Goal: Task Accomplishment & Management: Complete application form

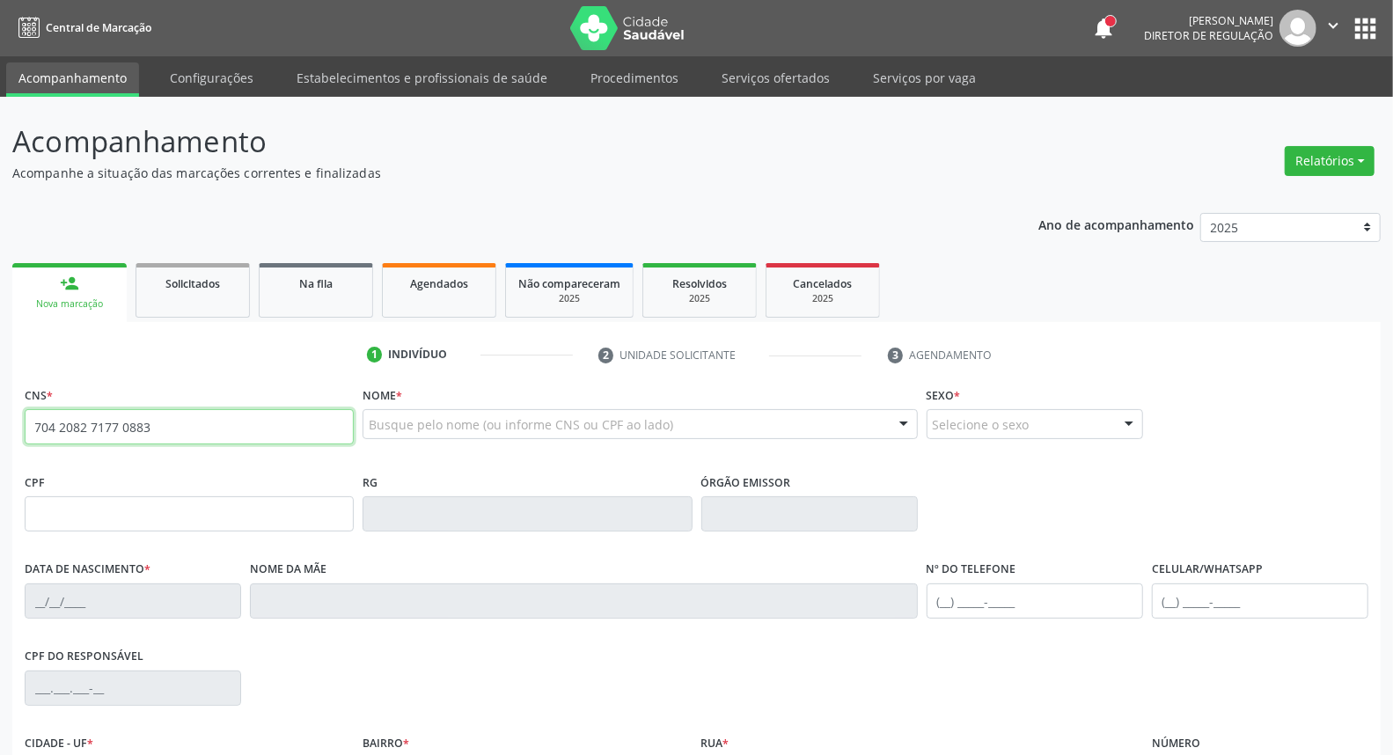
type input "704 2082 7177 0883"
type input "011.079.134-70"
type input "09[DATE]"
type input "[PERSON_NAME]"
type input "[PHONE_NUMBER]"
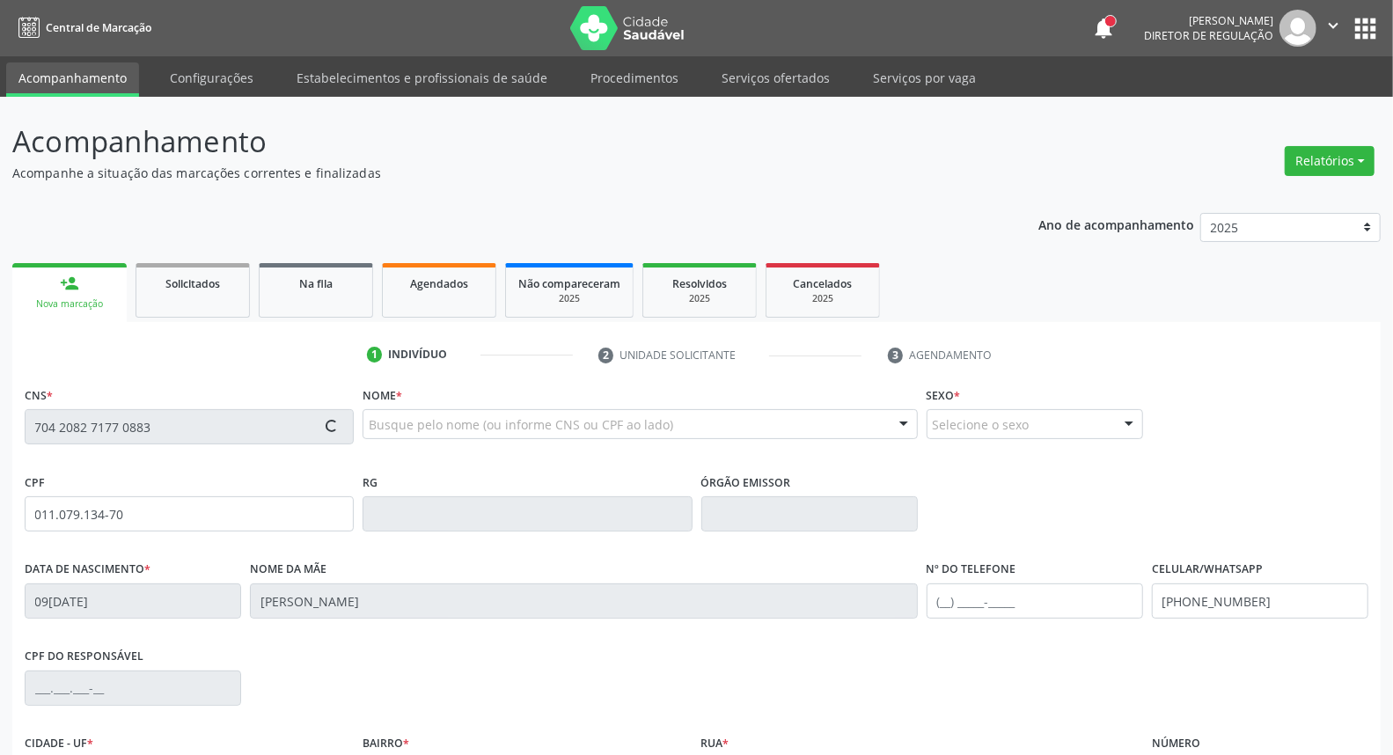
type input "1369"
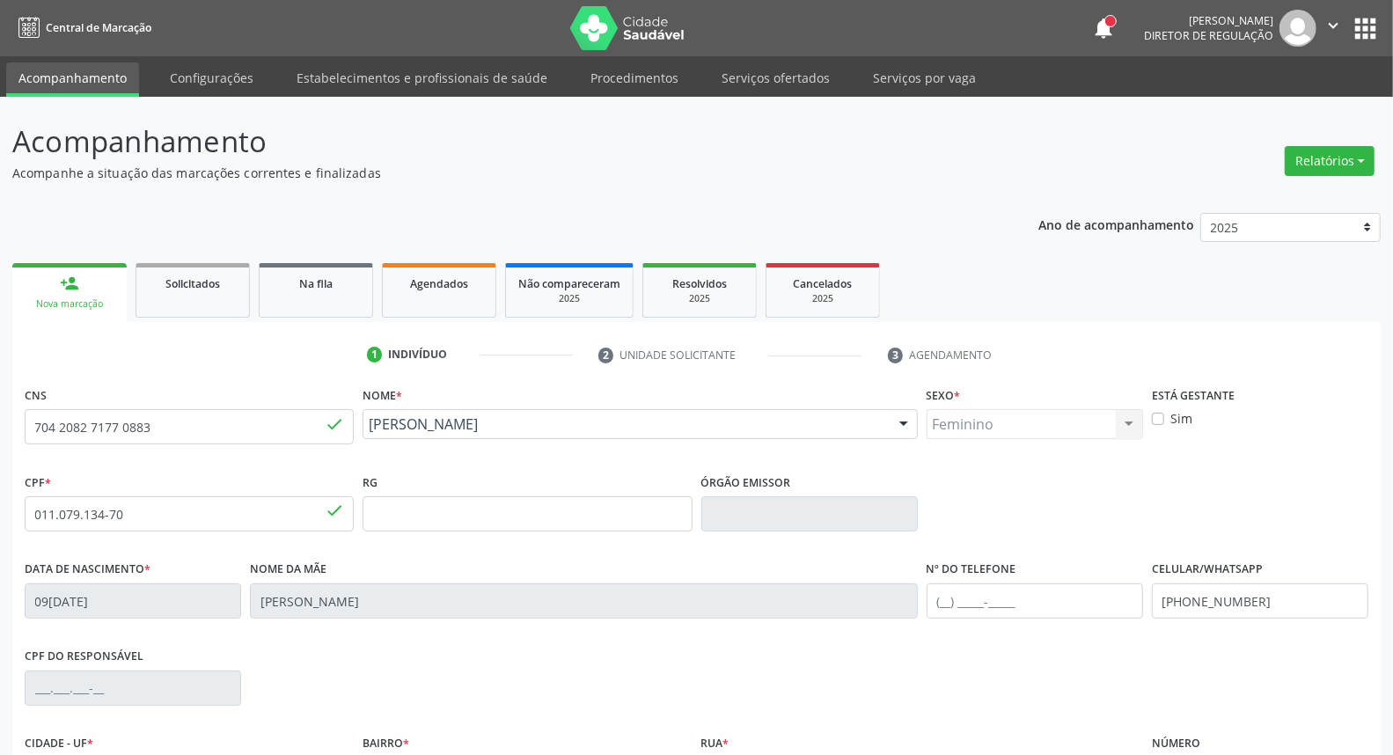
scroll to position [195, 0]
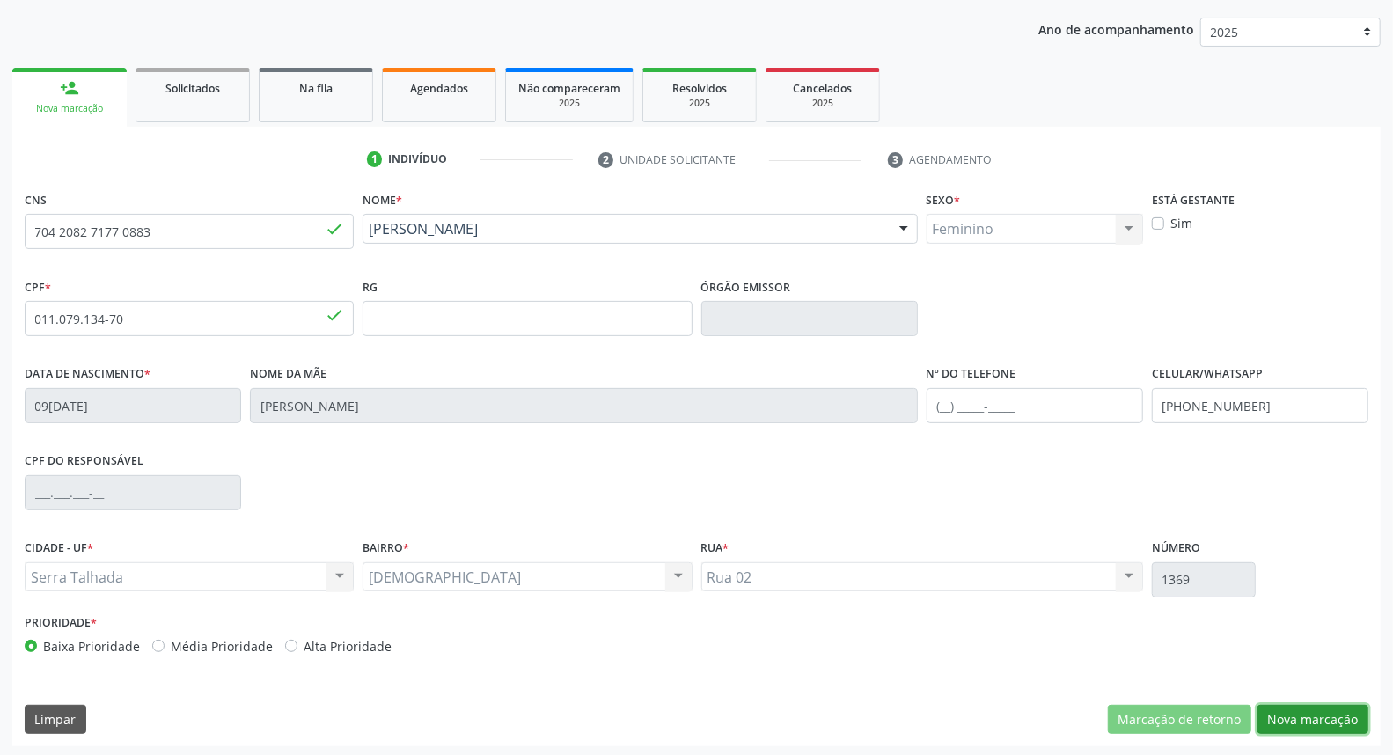
click at [1291, 715] on button "Nova marcação" at bounding box center [1312, 720] width 111 height 30
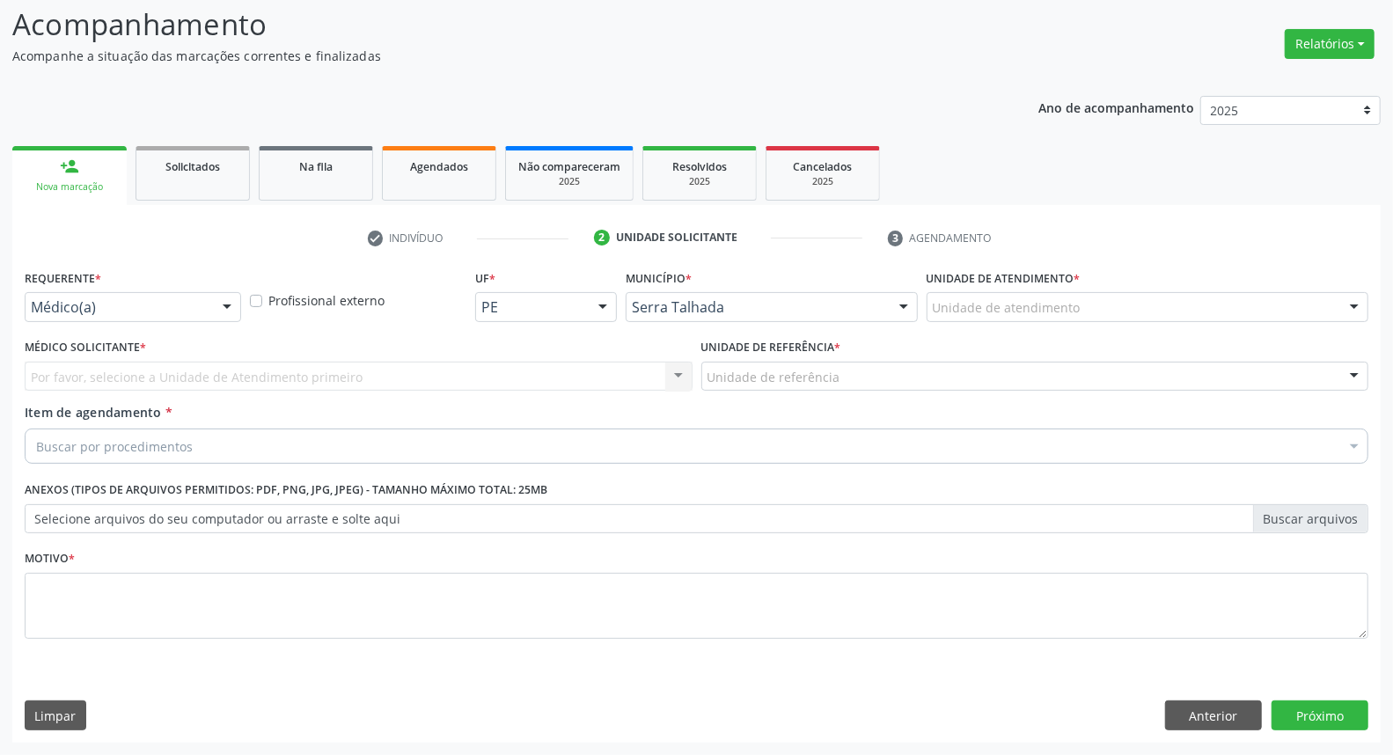
scroll to position [116, 0]
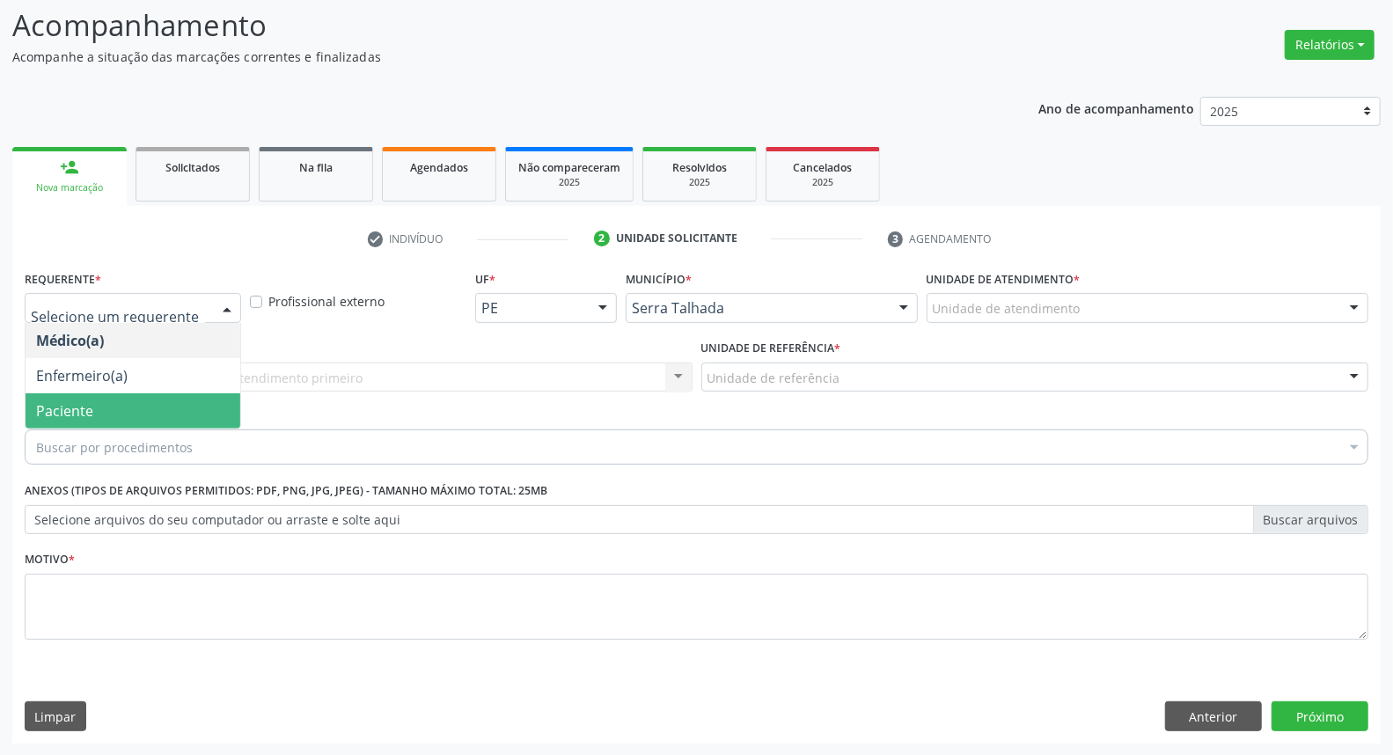
click at [188, 403] on span "Paciente" at bounding box center [133, 410] width 215 height 35
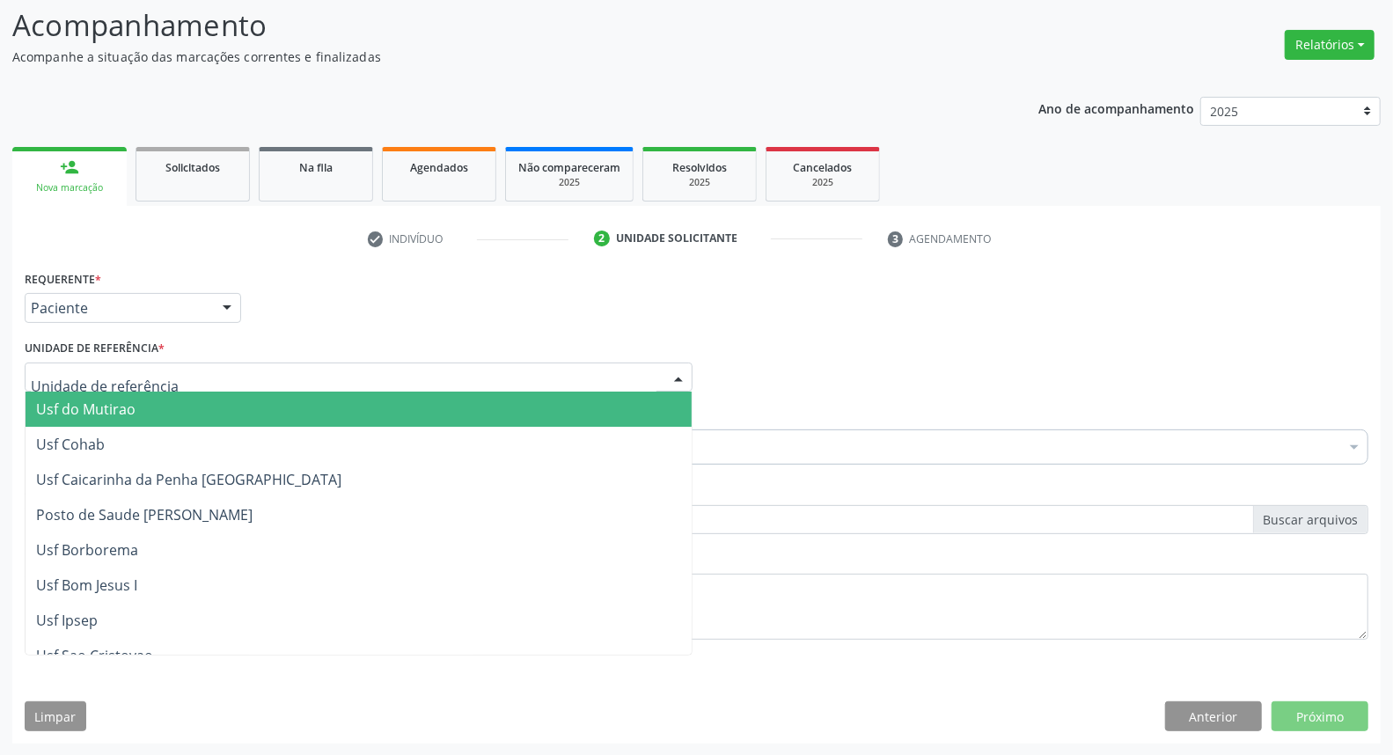
click at [196, 380] on div at bounding box center [359, 377] width 668 height 30
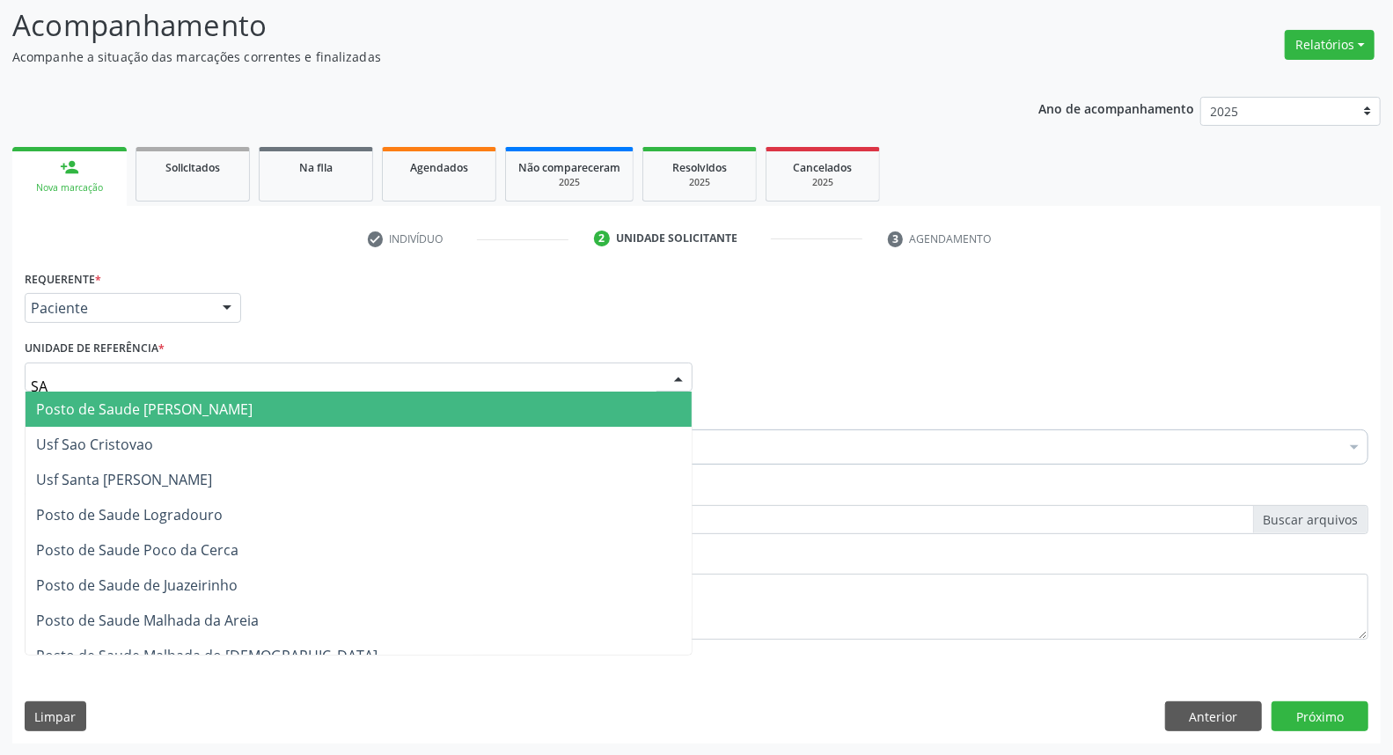
type input "SAO"
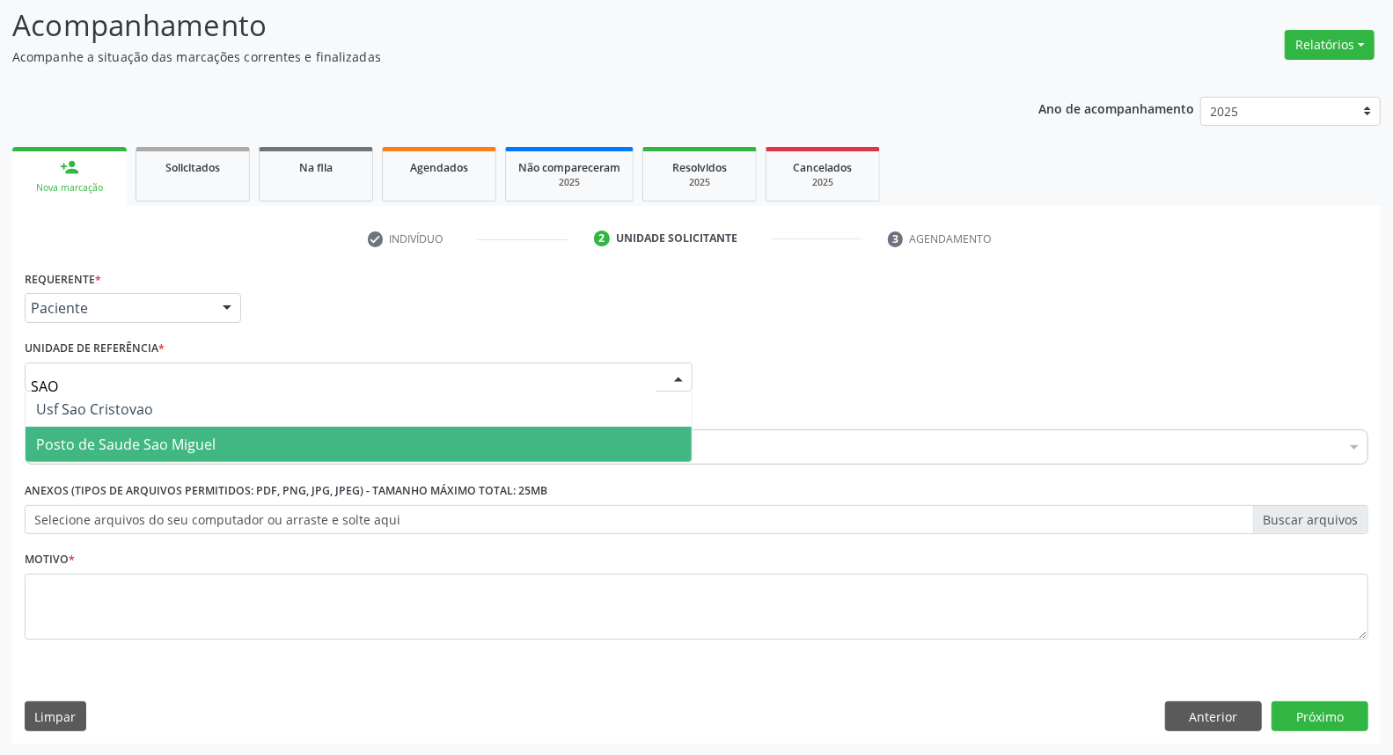
click at [85, 443] on span "Posto de Saude Sao Miguel" at bounding box center [125, 444] width 179 height 19
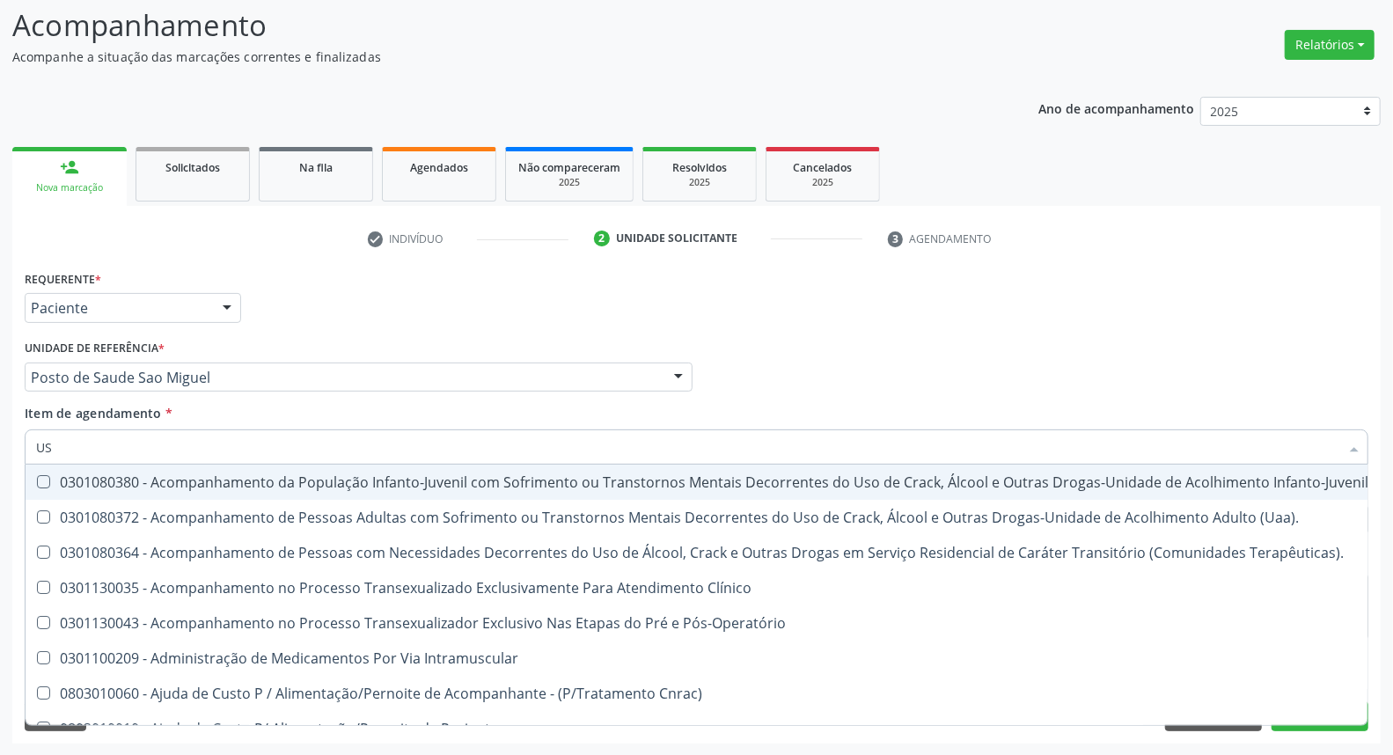
type input "U"
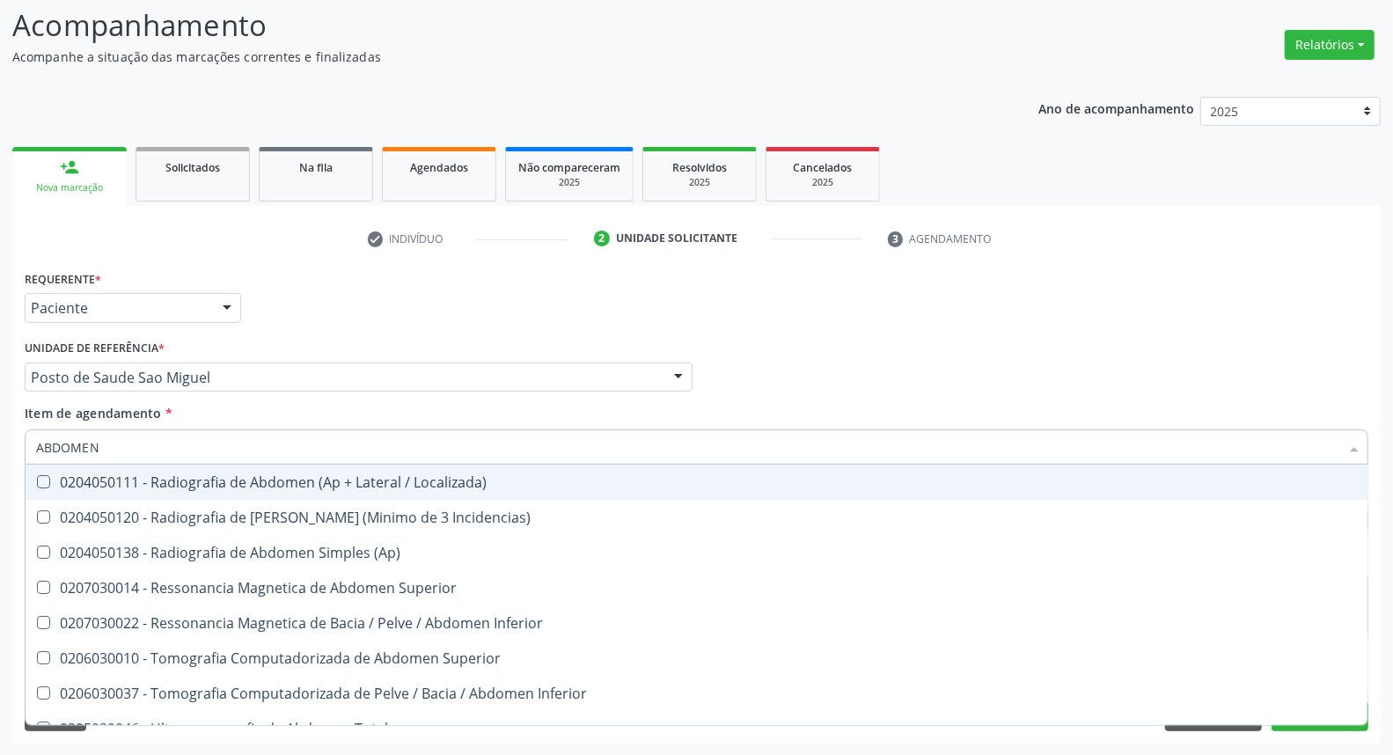
type input "ABDOMEN T"
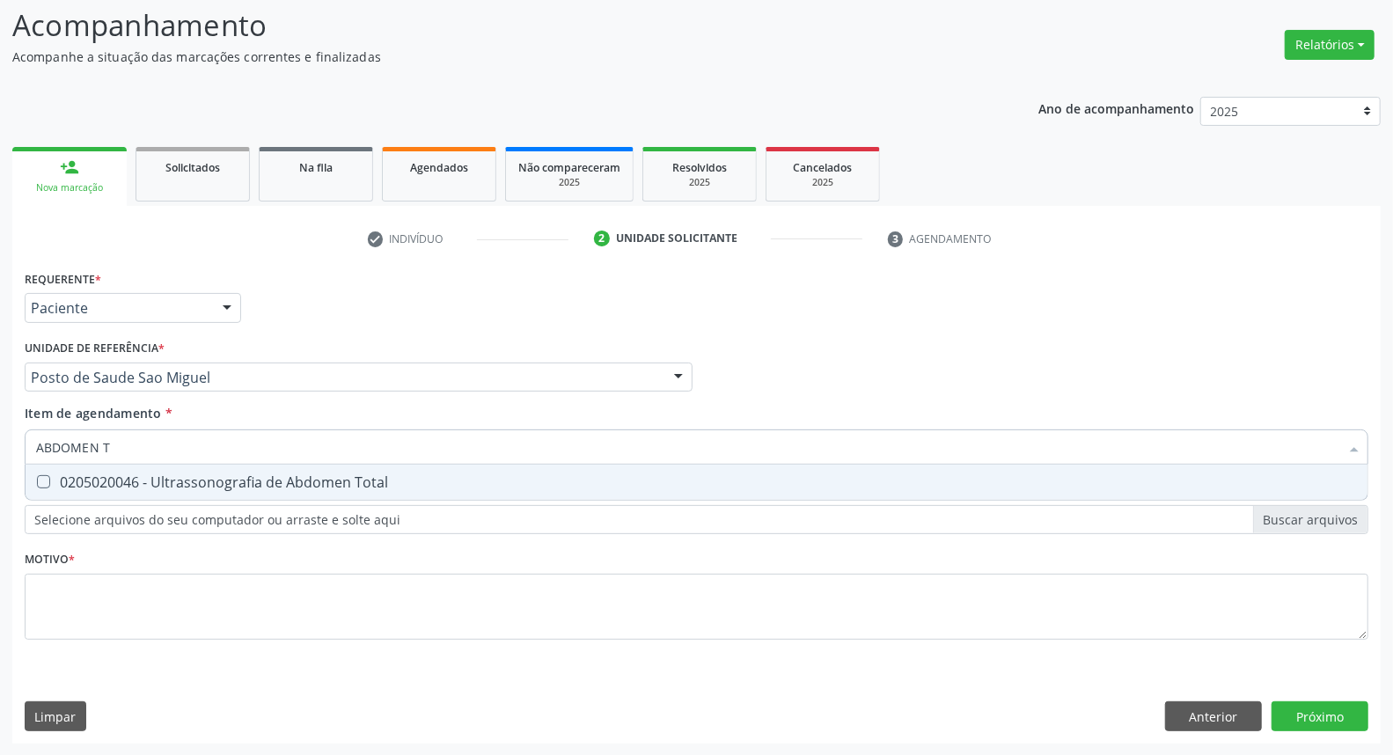
click at [133, 478] on div "0205020046 - Ultrassonografia de Abdomen Total" at bounding box center [696, 482] width 1321 height 14
checkbox Total "true"
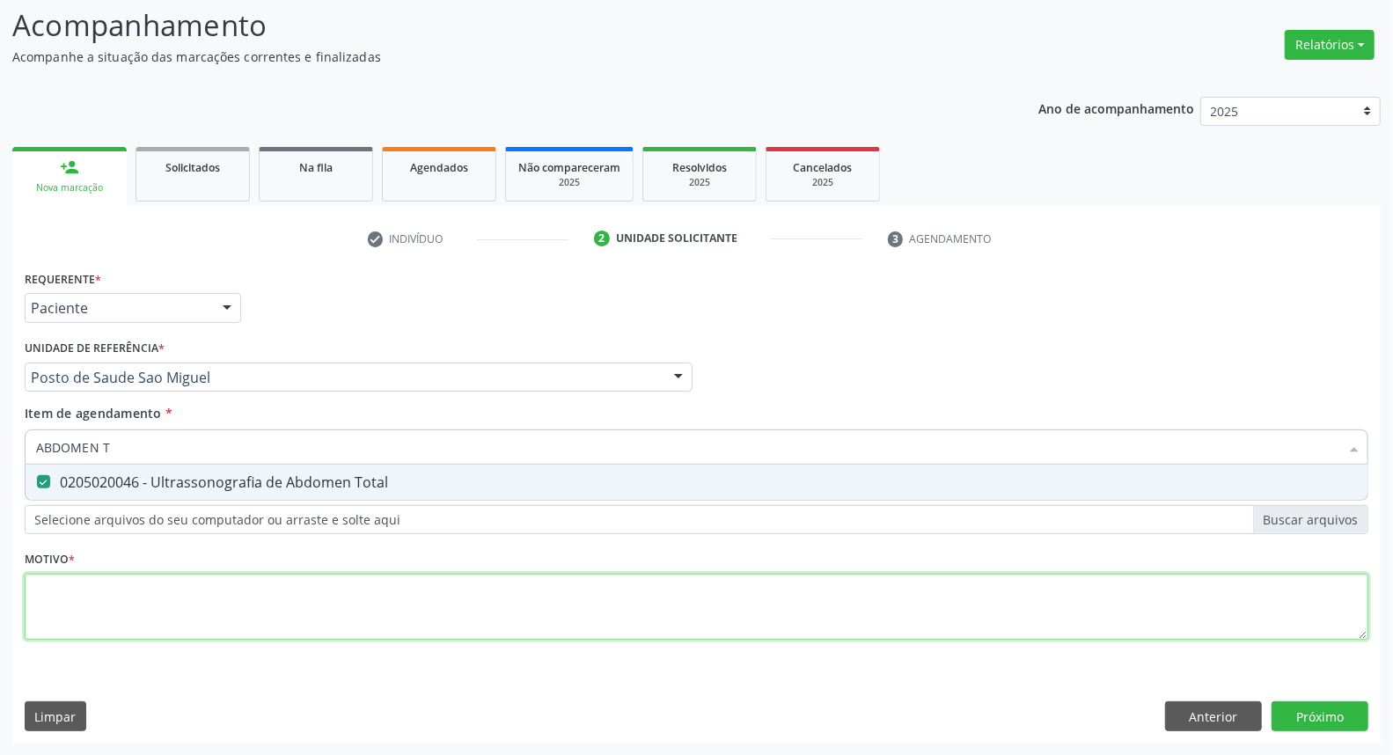
click at [114, 594] on div "Requerente * Paciente Médico(a) Enfermeiro(a) Paciente Nenhum resultado encontr…" at bounding box center [696, 465] width 1343 height 399
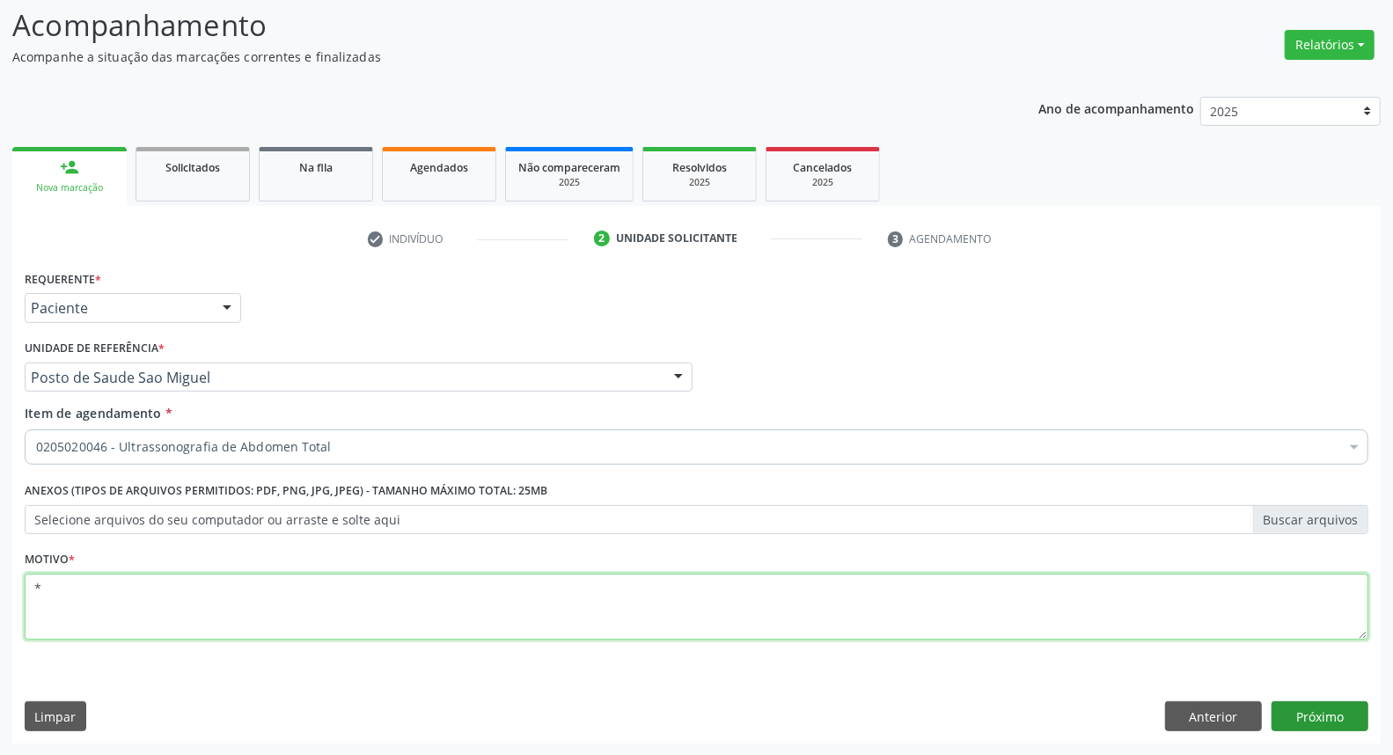
type textarea "*"
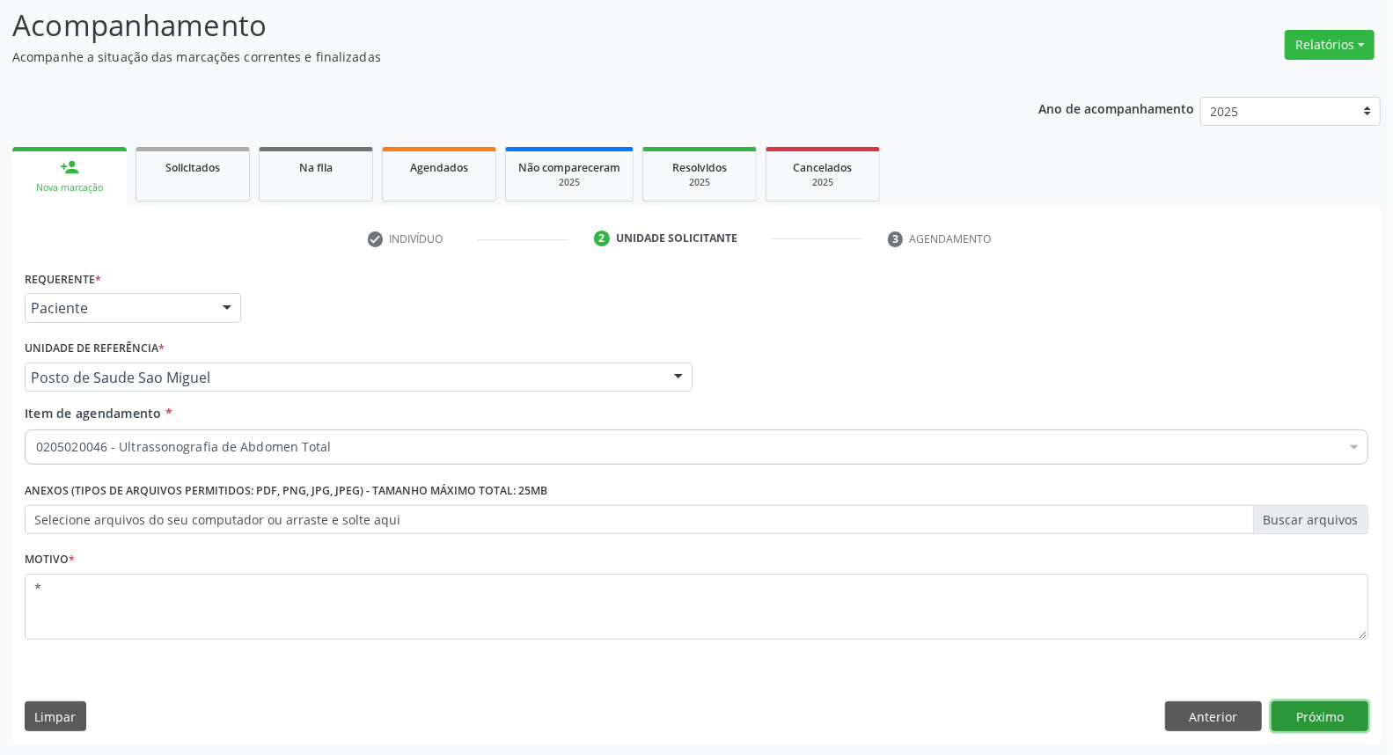
click at [1284, 708] on button "Próximo" at bounding box center [1319, 716] width 97 height 30
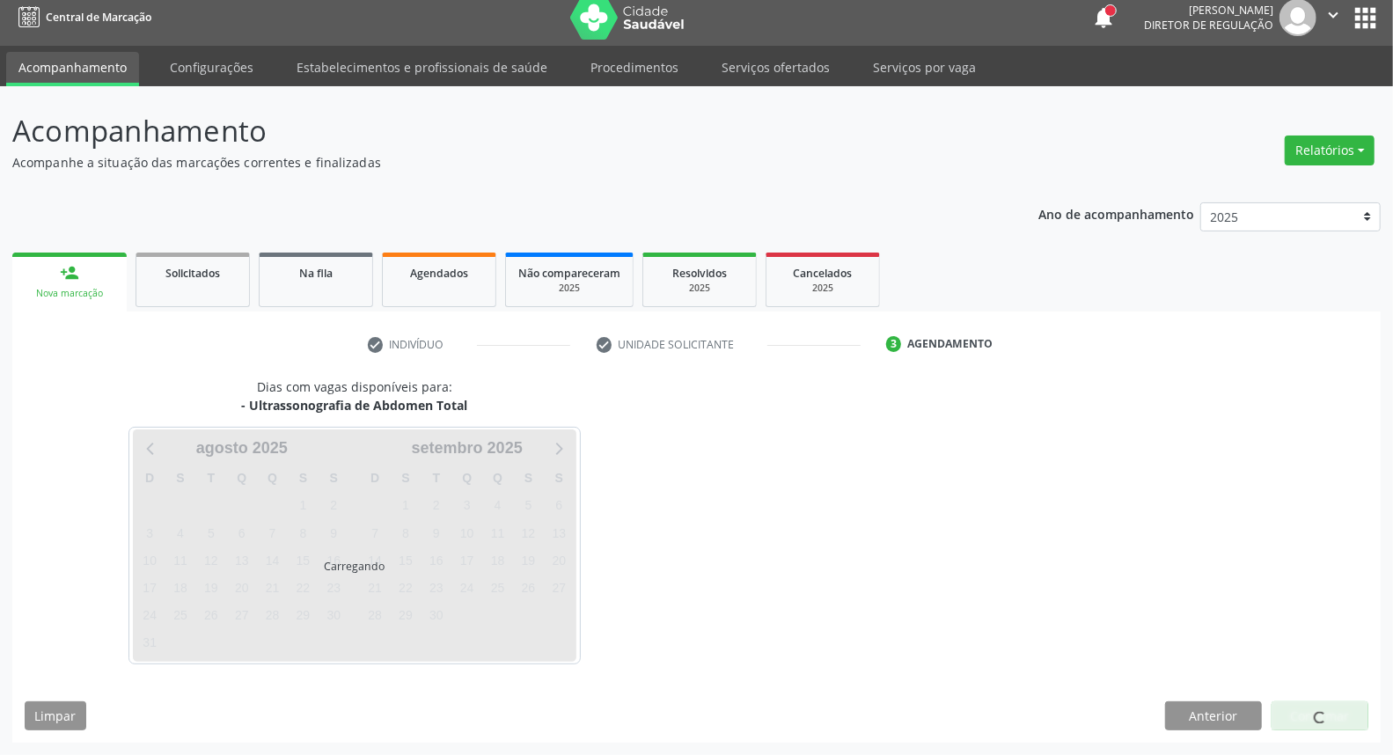
scroll to position [10, 0]
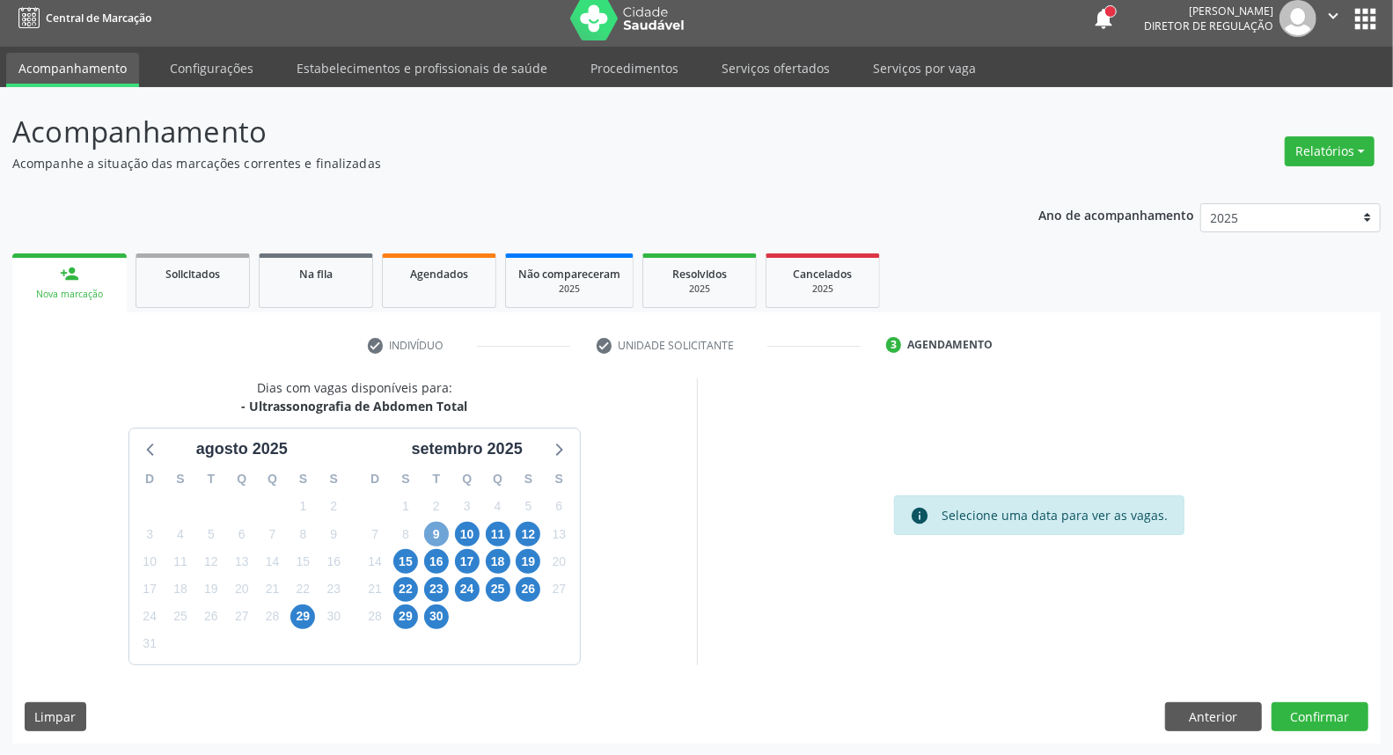
click at [443, 530] on span "9" at bounding box center [436, 534] width 25 height 25
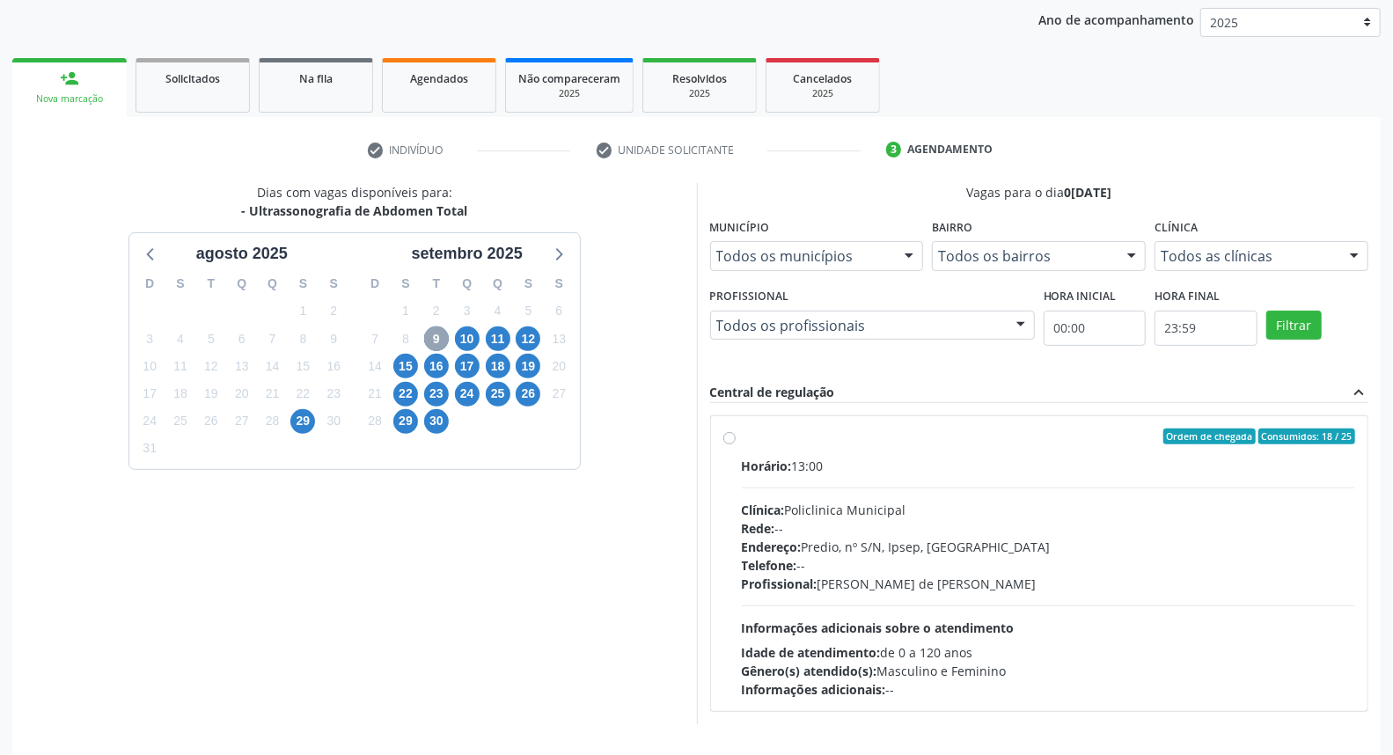
scroll to position [264, 0]
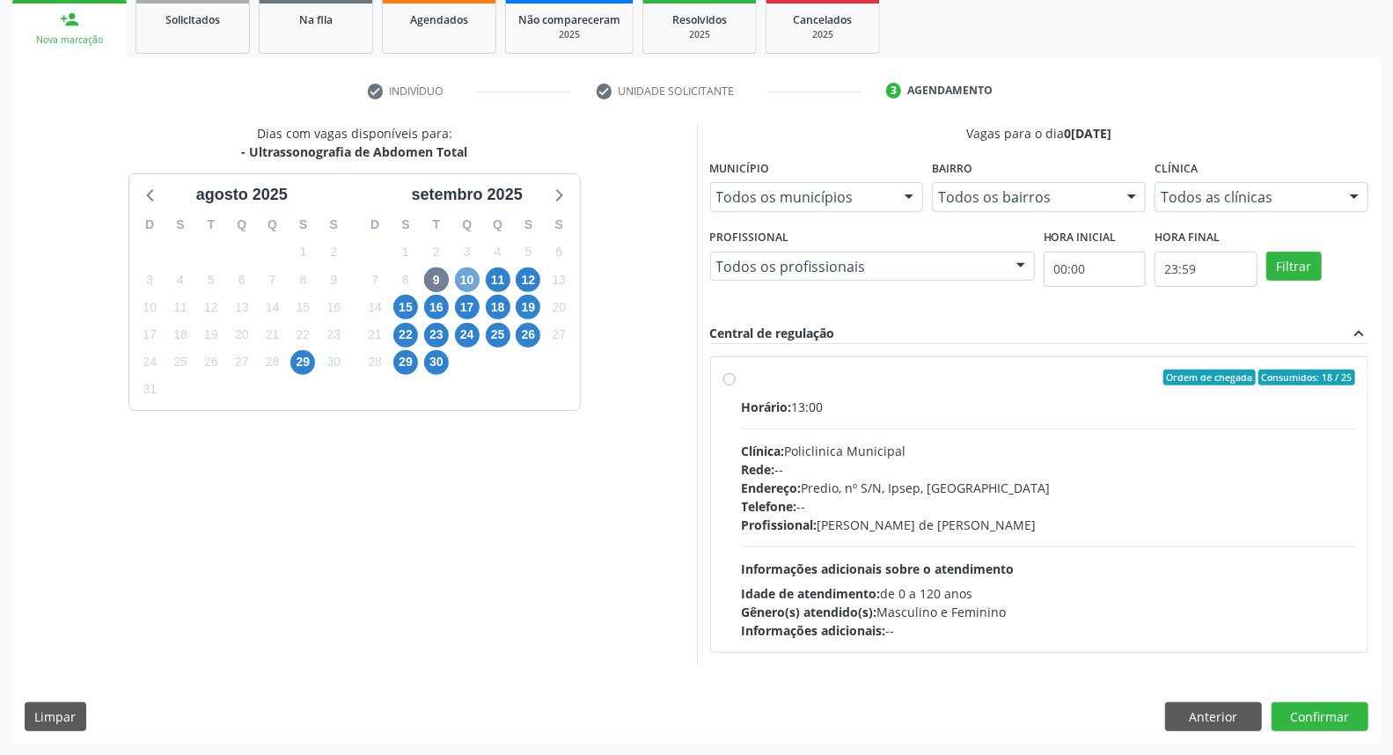
click at [464, 278] on span "10" at bounding box center [467, 279] width 25 height 25
click at [742, 376] on label "Ordem de chegada Consumidos: 4 / 25 Horário: 09:10 Clínica: Hospital [GEOGRAPHI…" at bounding box center [1049, 504] width 614 height 270
click at [730, 376] on input "Ordem de chegada Consumidos: 4 / 25 Horário: 09:10 Clínica: Hospital [GEOGRAPHI…" at bounding box center [729, 377] width 12 height 16
radio input "true"
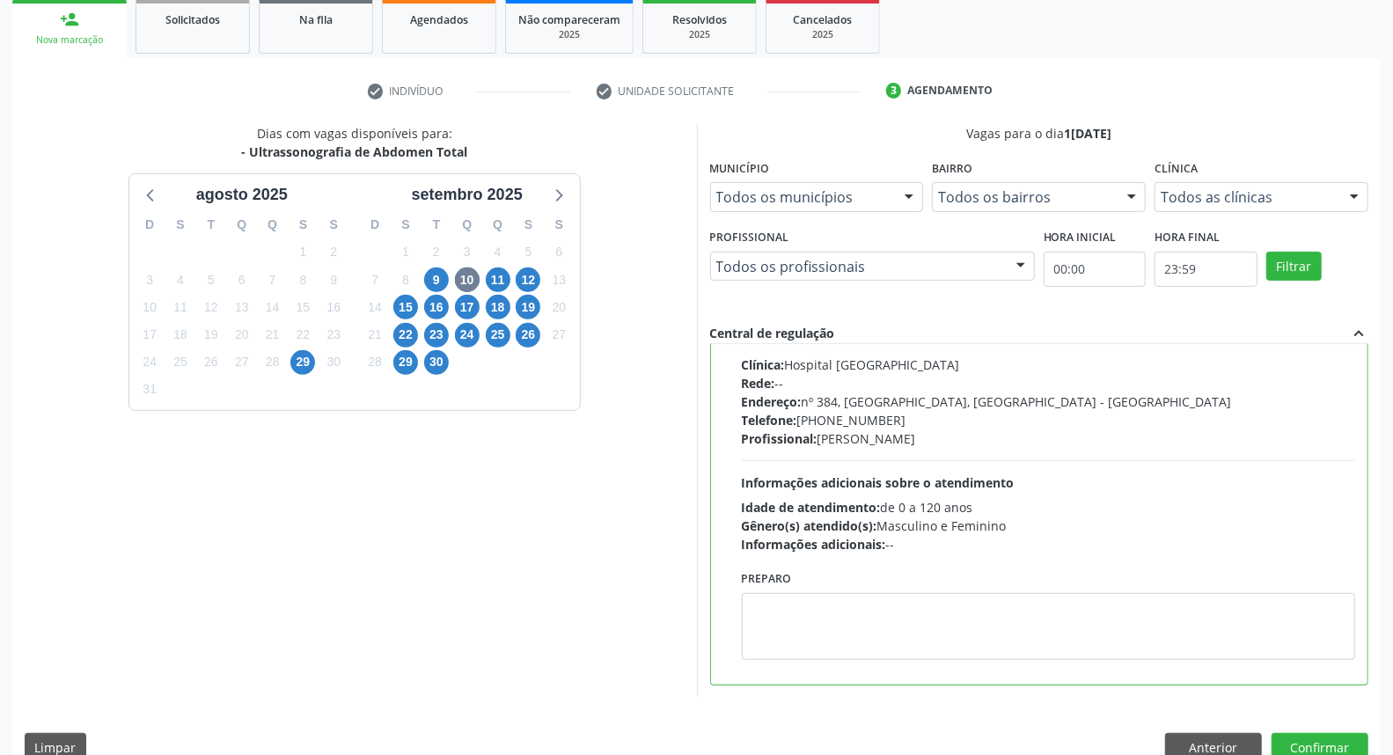
scroll to position [295, 0]
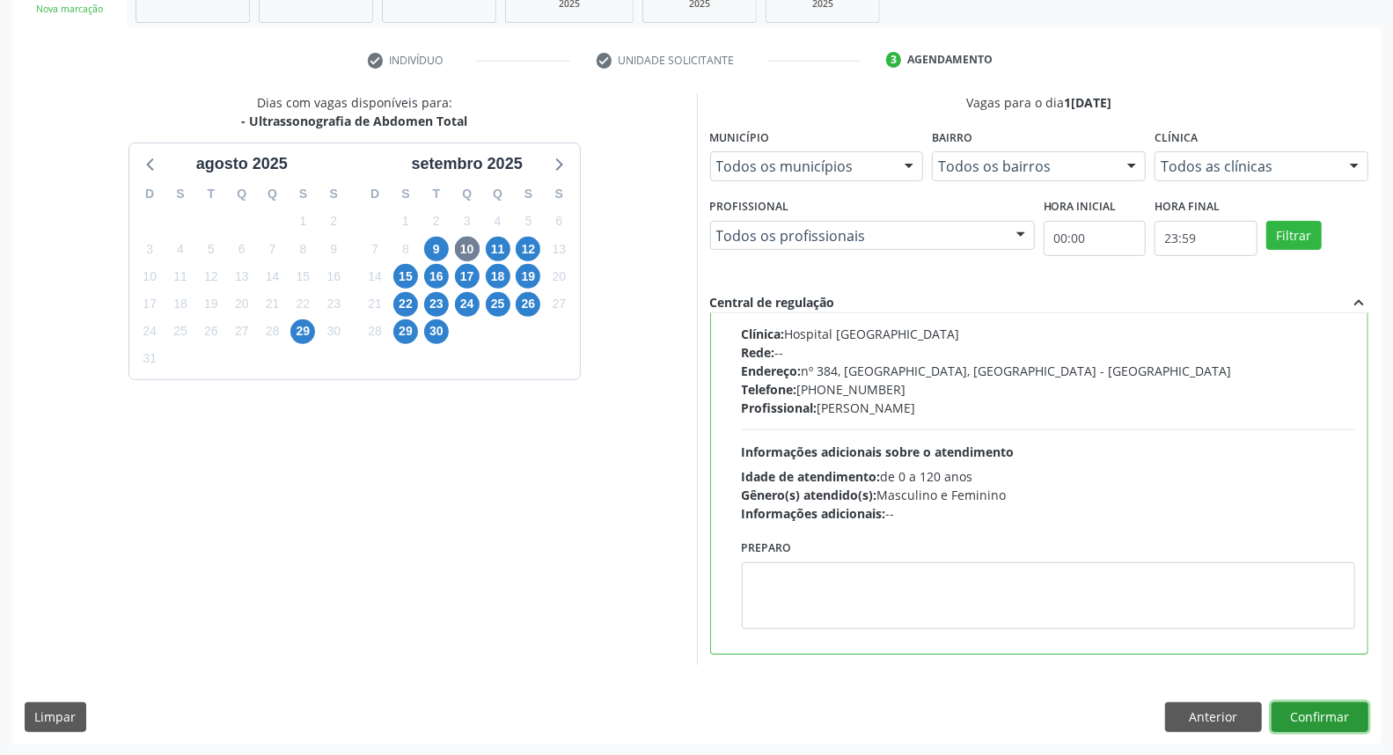
click at [1322, 716] on button "Confirmar" at bounding box center [1319, 717] width 97 height 30
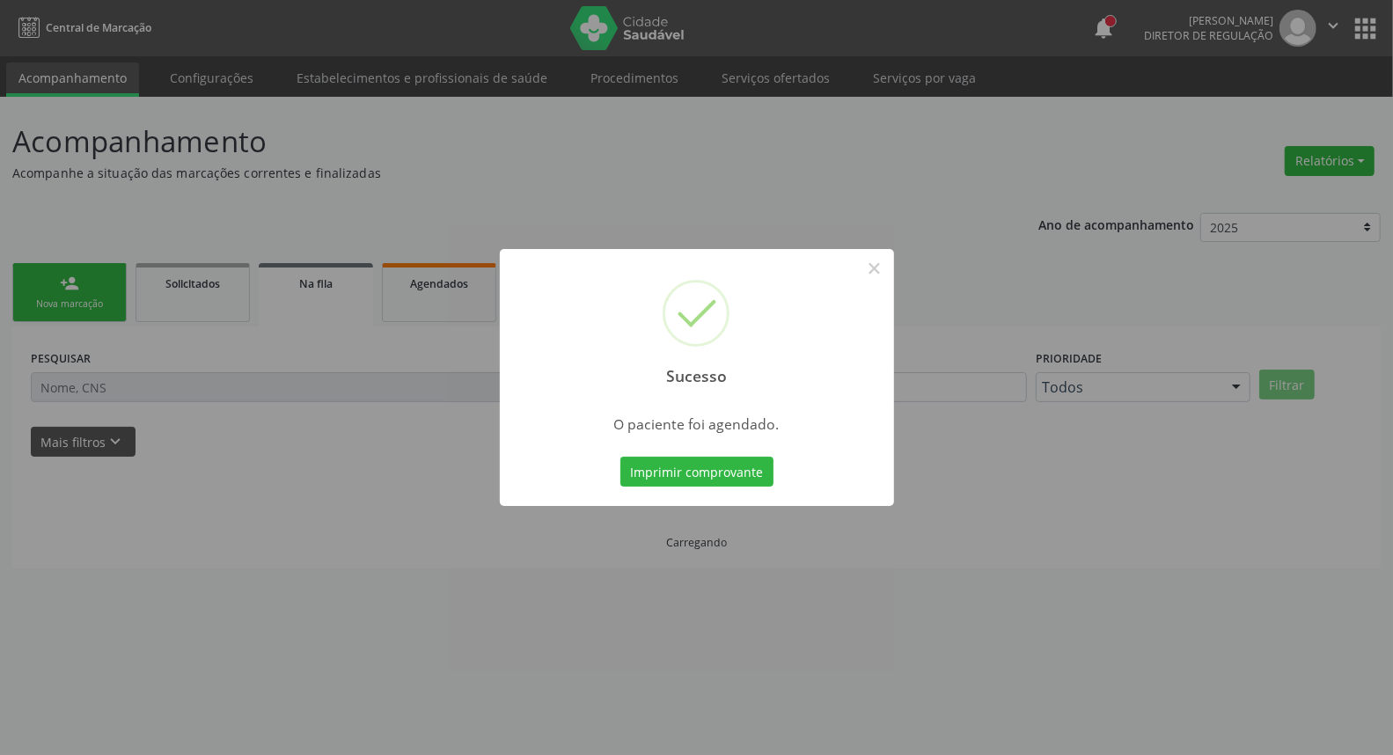
scroll to position [0, 0]
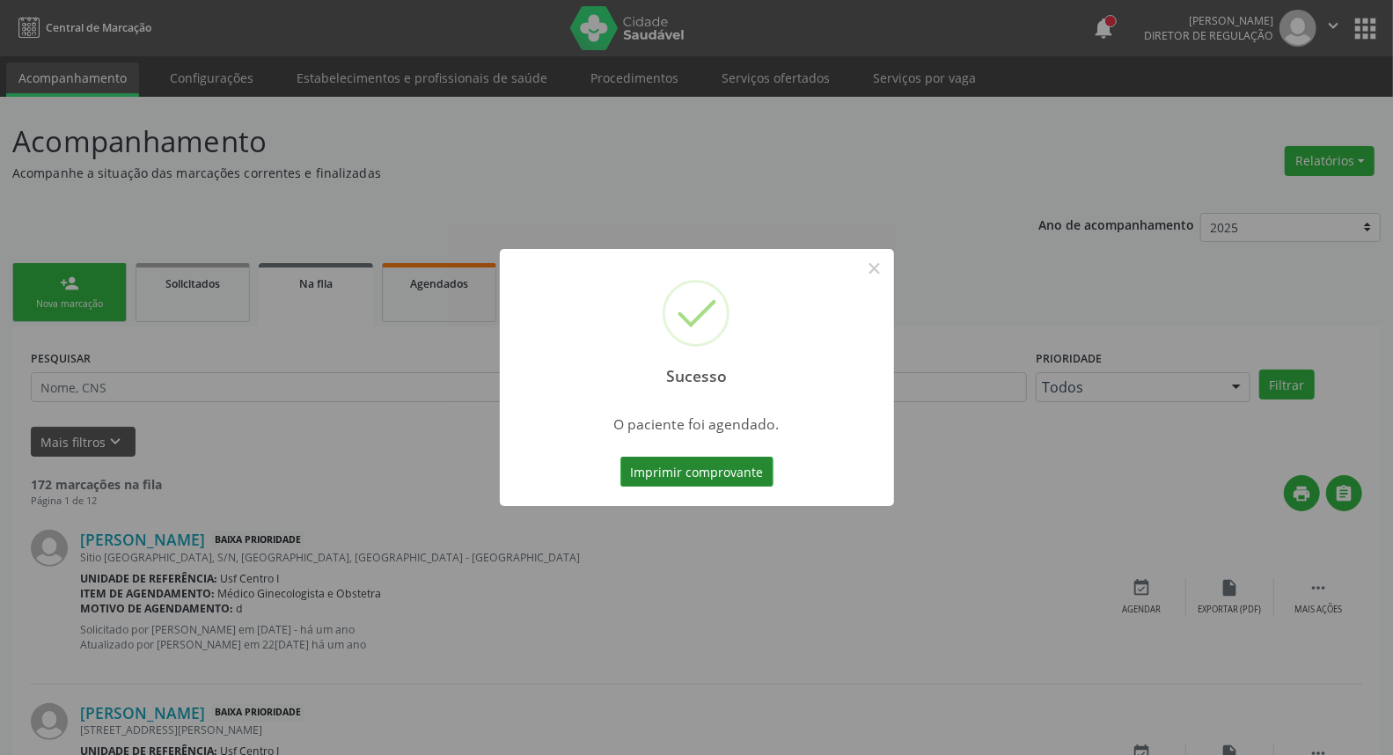
click at [745, 469] on button "Imprimir comprovante" at bounding box center [696, 472] width 153 height 30
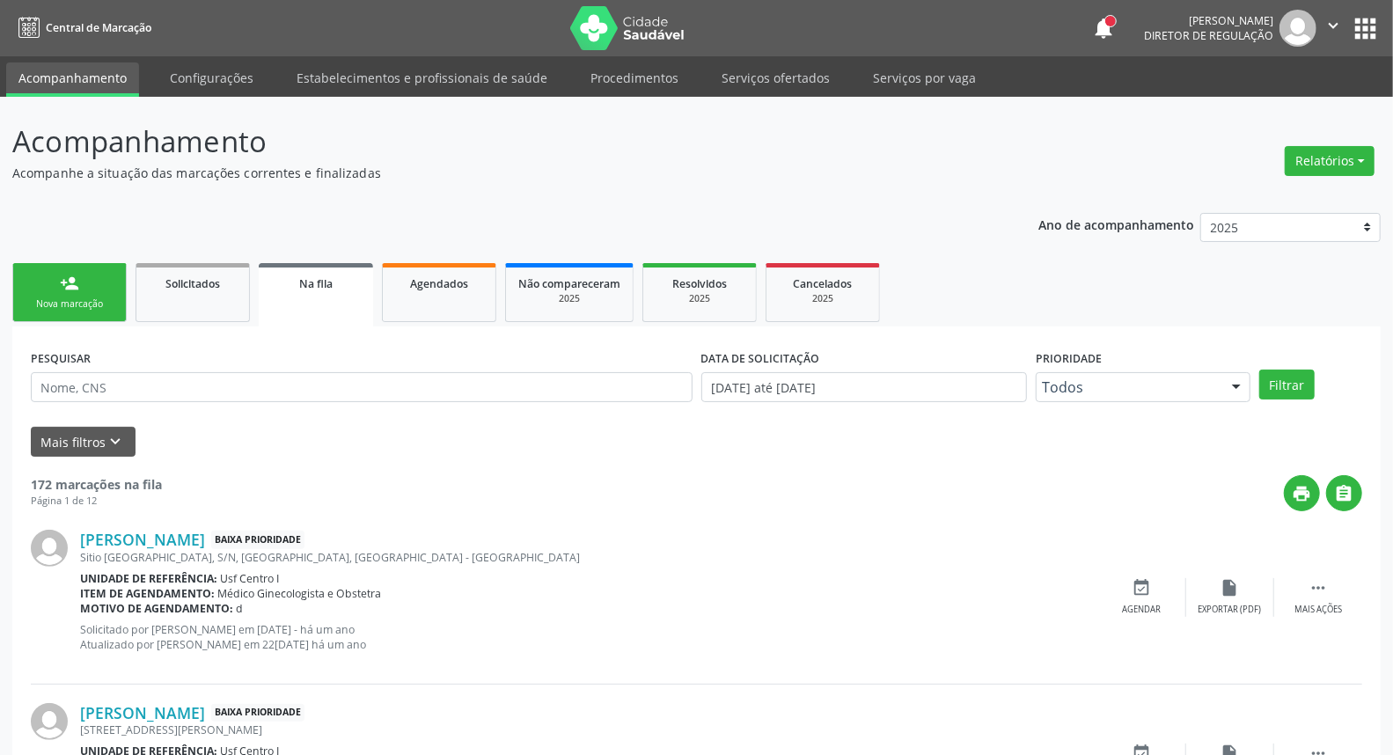
click at [50, 297] on div "Nova marcação" at bounding box center [70, 303] width 88 height 13
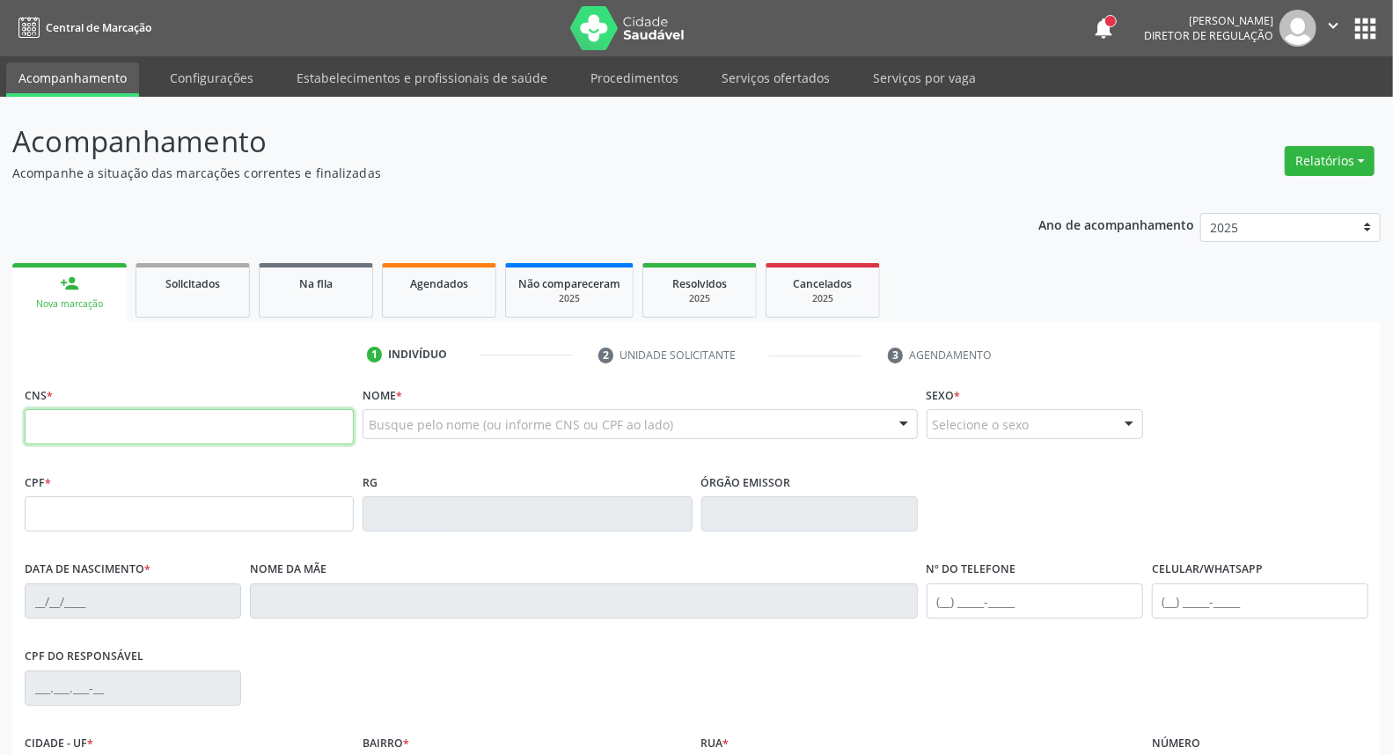
click at [85, 421] on input "text" at bounding box center [189, 426] width 329 height 35
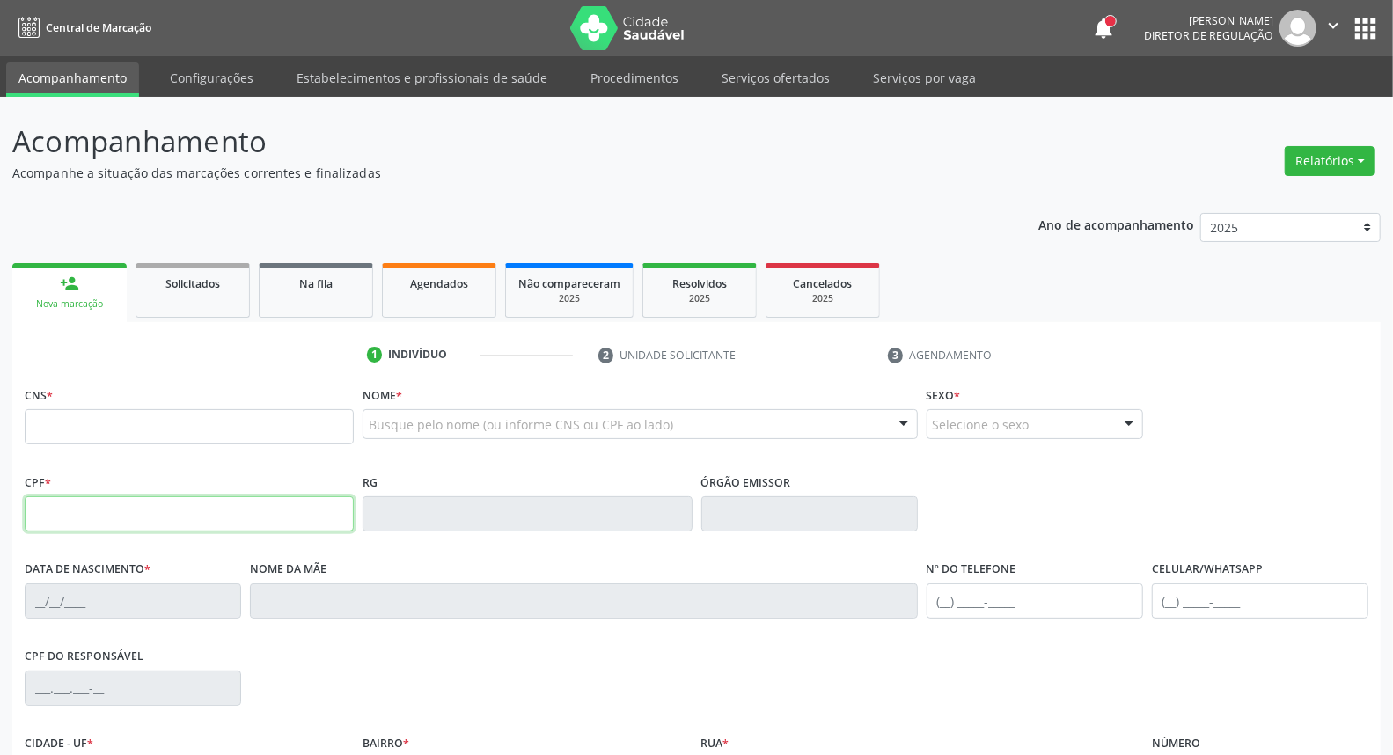
click at [177, 506] on input "text" at bounding box center [189, 513] width 329 height 35
type input "013.097.134-05"
type input "707 8046 3975 1316"
type input "[DATE]"
type input "[PERSON_NAME]"
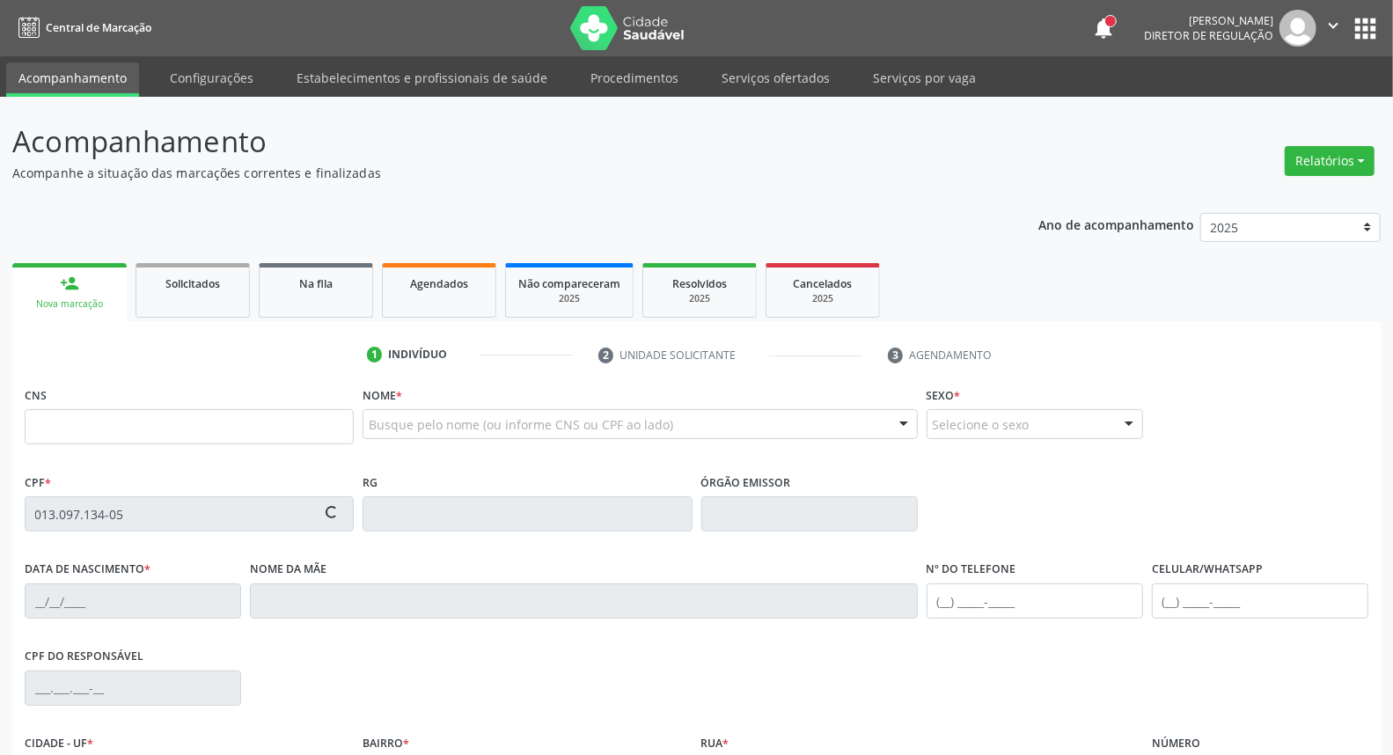
type input "[PHONE_NUMBER]"
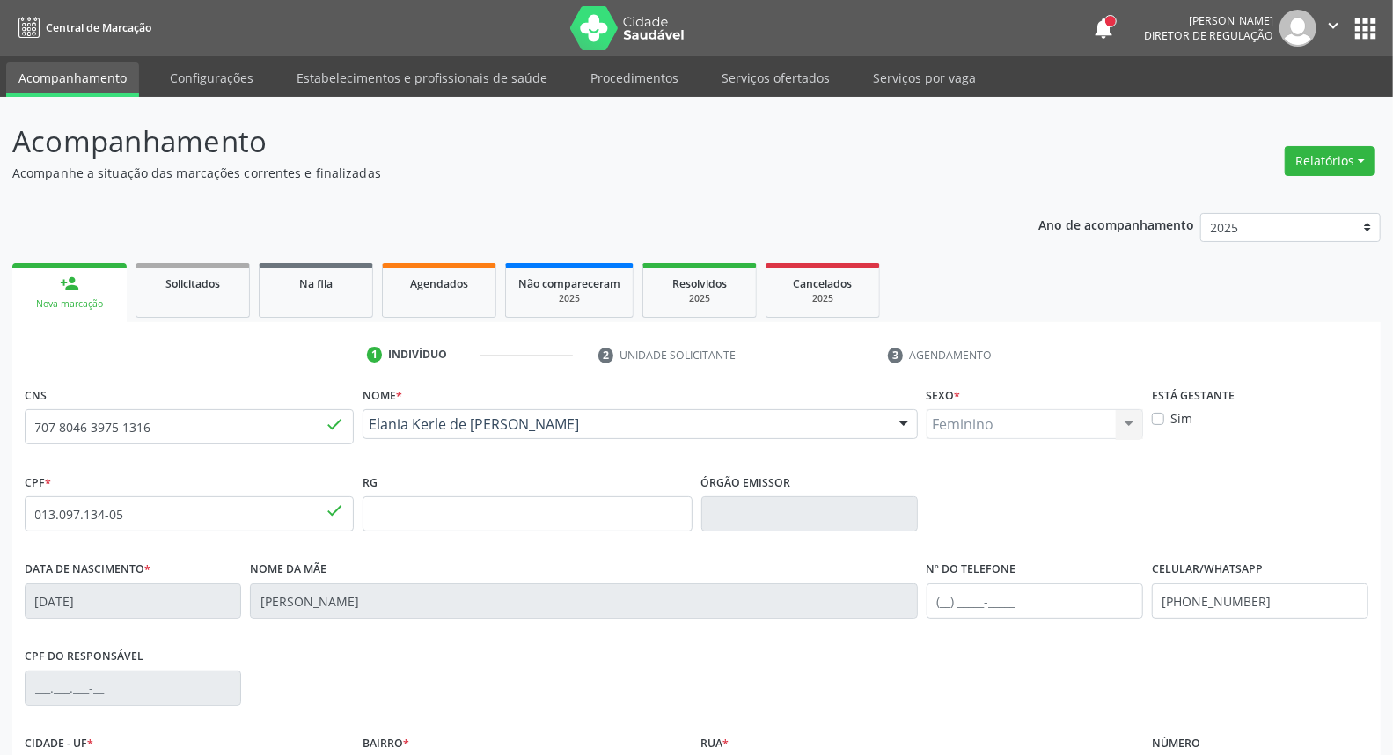
scroll to position [197, 0]
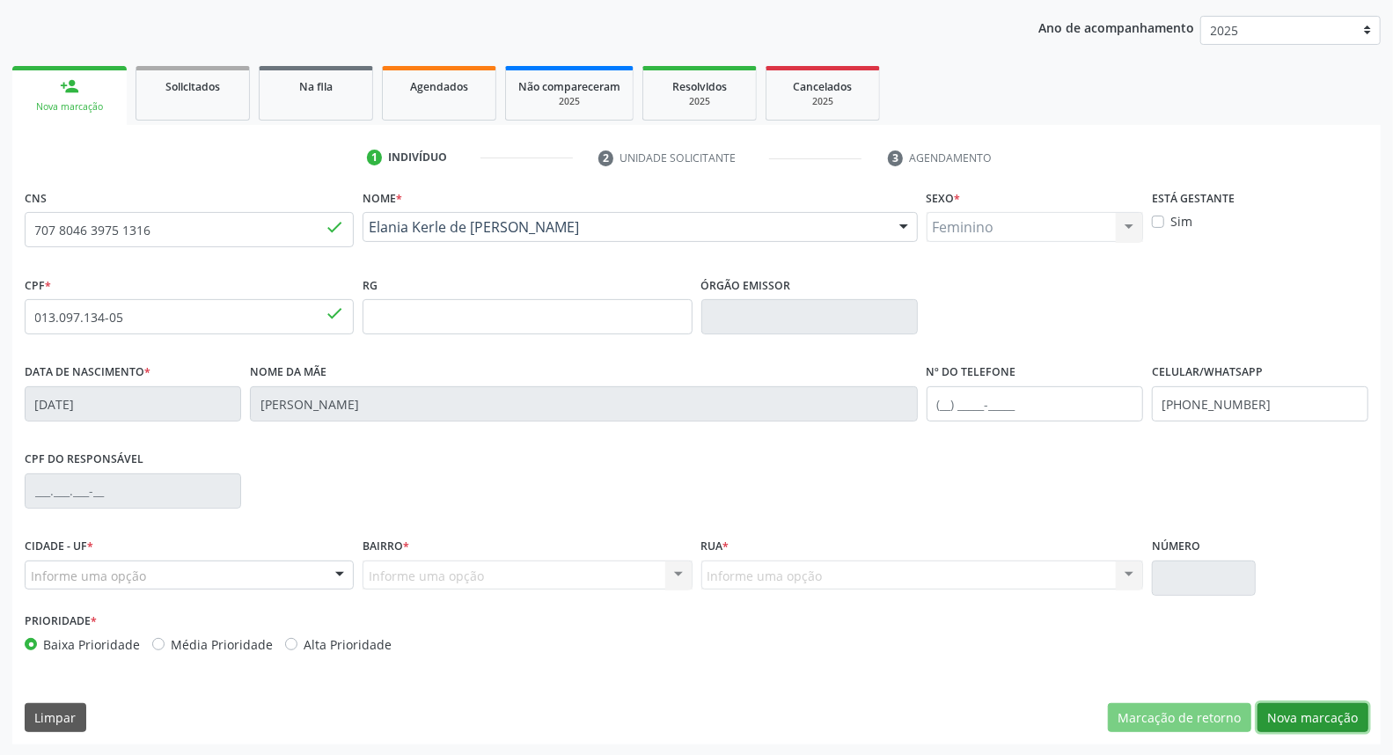
click at [1294, 724] on button "Nova marcação" at bounding box center [1312, 718] width 111 height 30
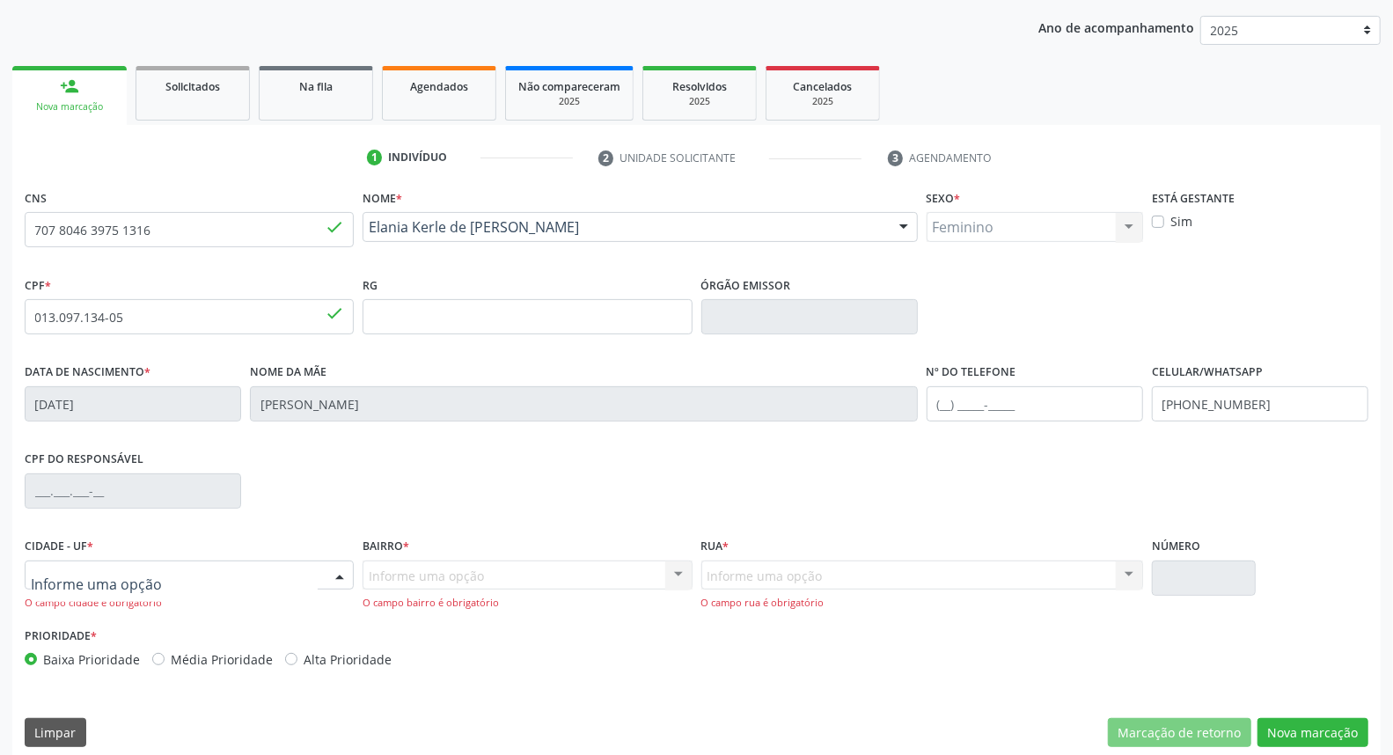
drag, startPoint x: 168, startPoint y: 574, endPoint x: 179, endPoint y: 510, distance: 65.2
click at [167, 565] on div at bounding box center [189, 575] width 329 height 30
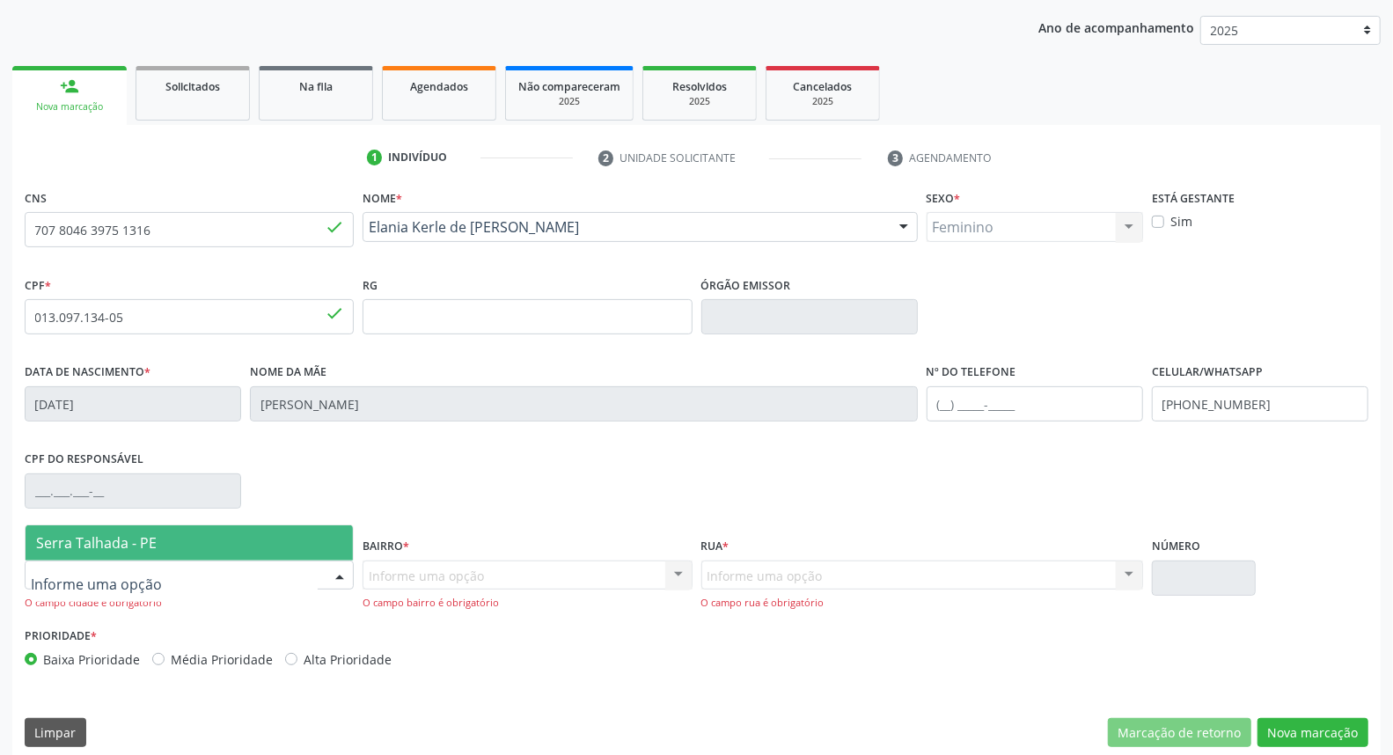
click at [198, 532] on span "Serra Talhada - PE" at bounding box center [189, 542] width 327 height 35
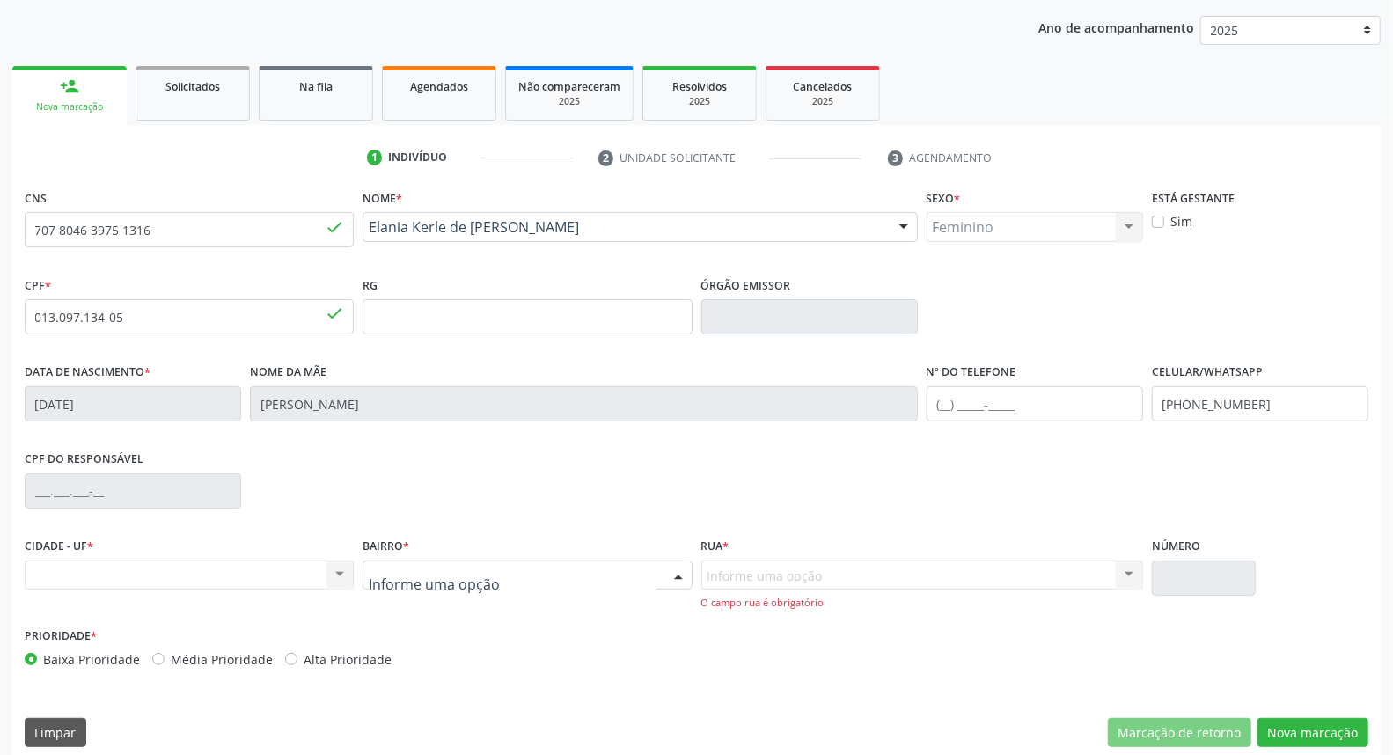
click at [510, 582] on div at bounding box center [526, 575] width 329 height 30
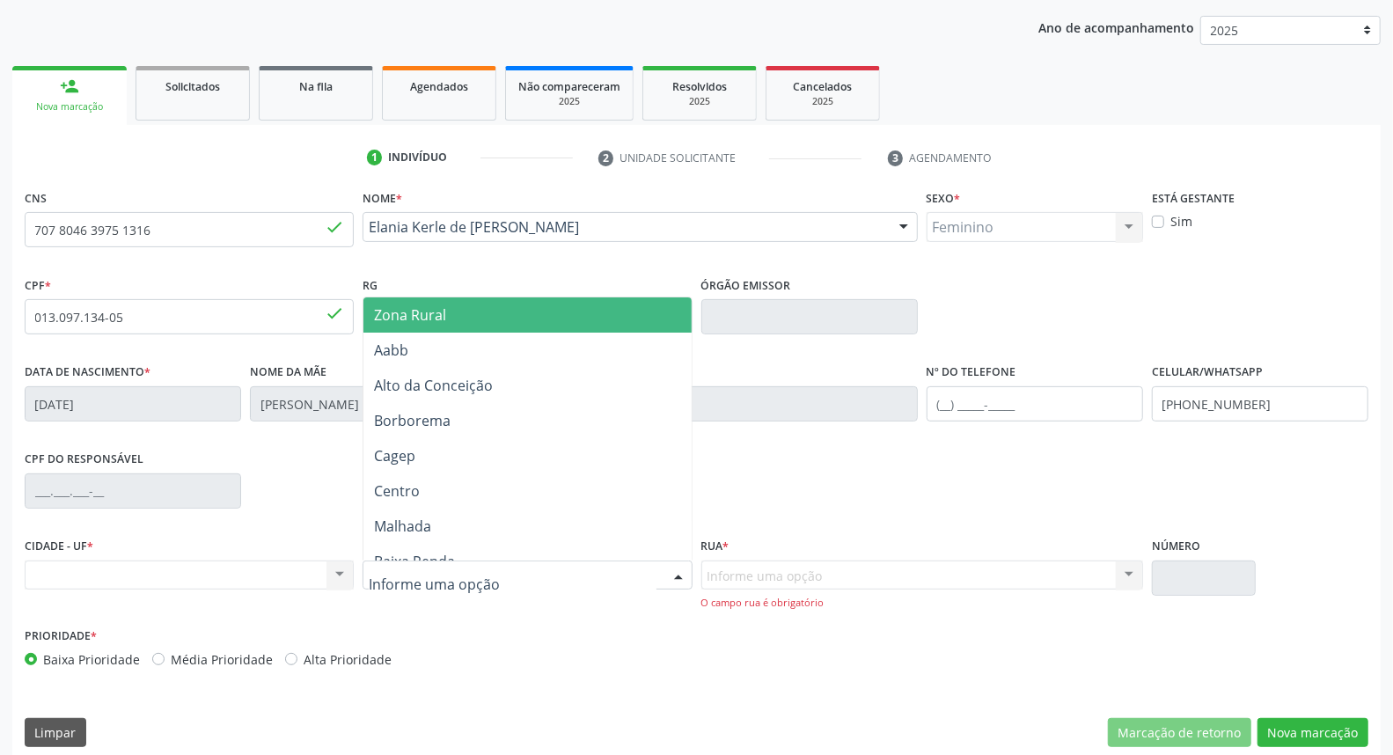
click at [481, 318] on span "Zona Rural" at bounding box center [526, 314] width 327 height 35
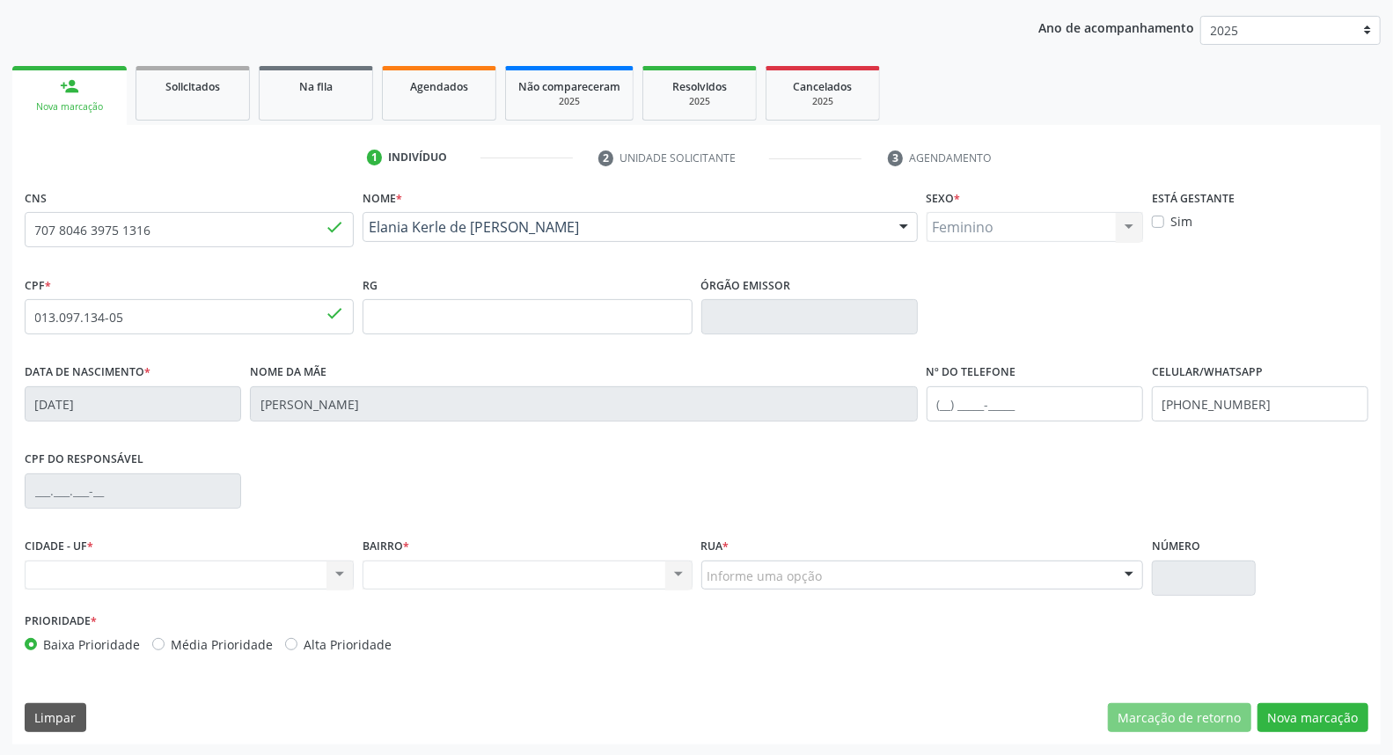
click at [915, 573] on div "Informe uma opção" at bounding box center [922, 575] width 442 height 30
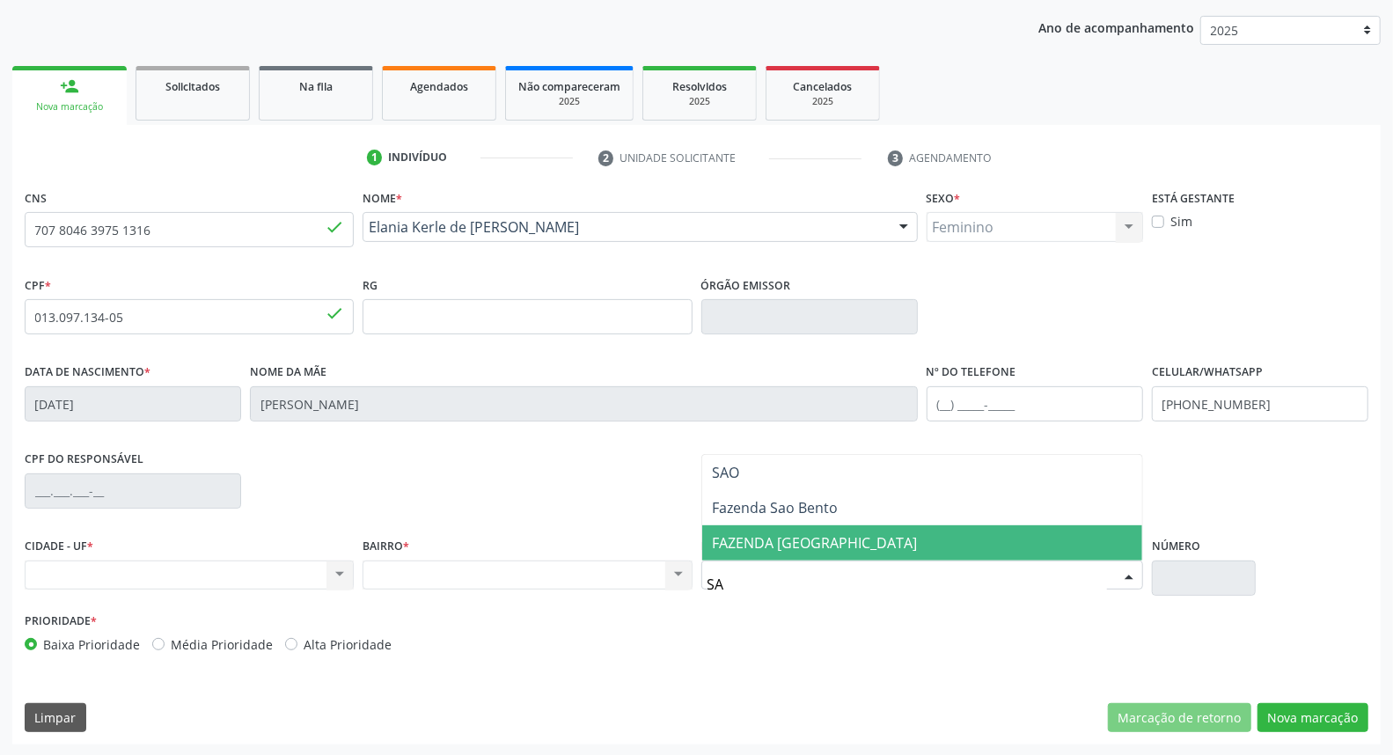
type input "SAO"
click at [809, 537] on span "FAZENDA [GEOGRAPHIC_DATA]" at bounding box center [815, 542] width 205 height 19
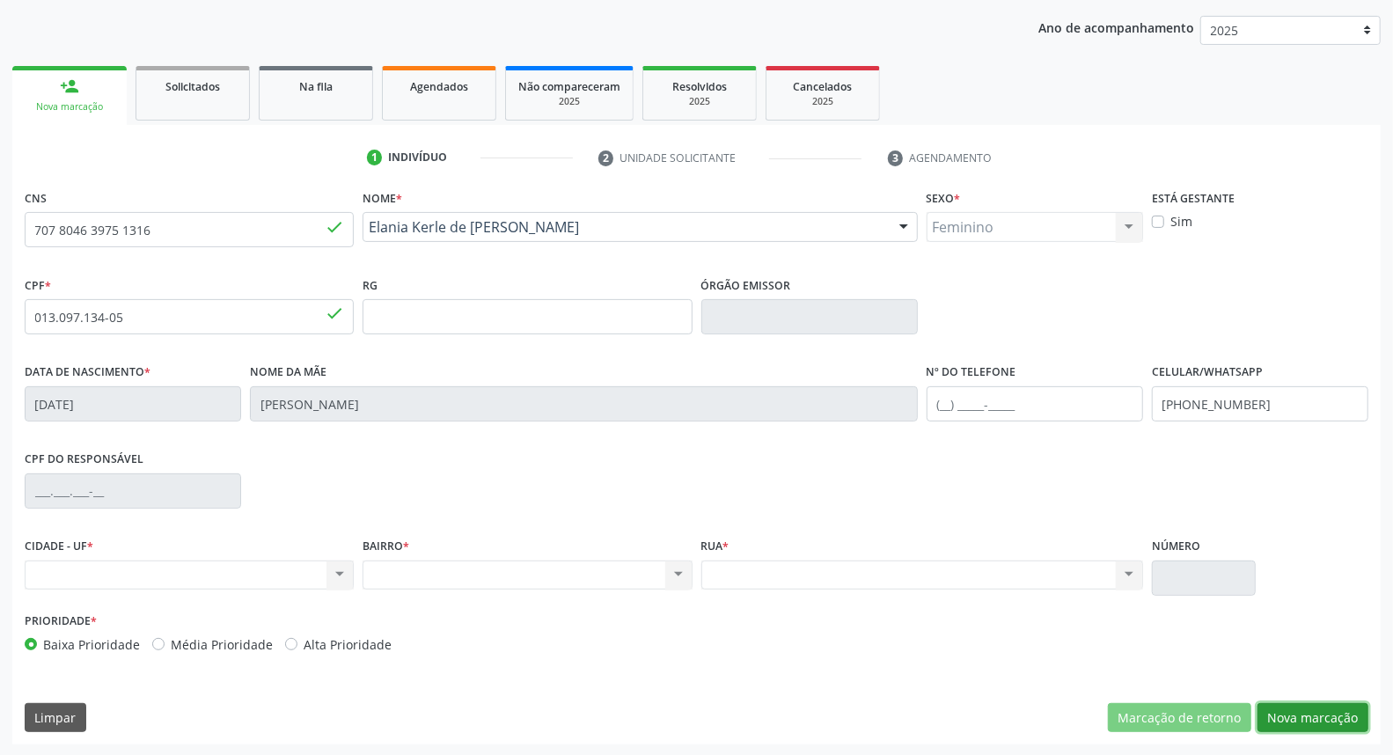
drag, startPoint x: 1325, startPoint y: 717, endPoint x: 1177, endPoint y: 643, distance: 165.2
click at [1326, 717] on button "Nova marcação" at bounding box center [1312, 718] width 111 height 30
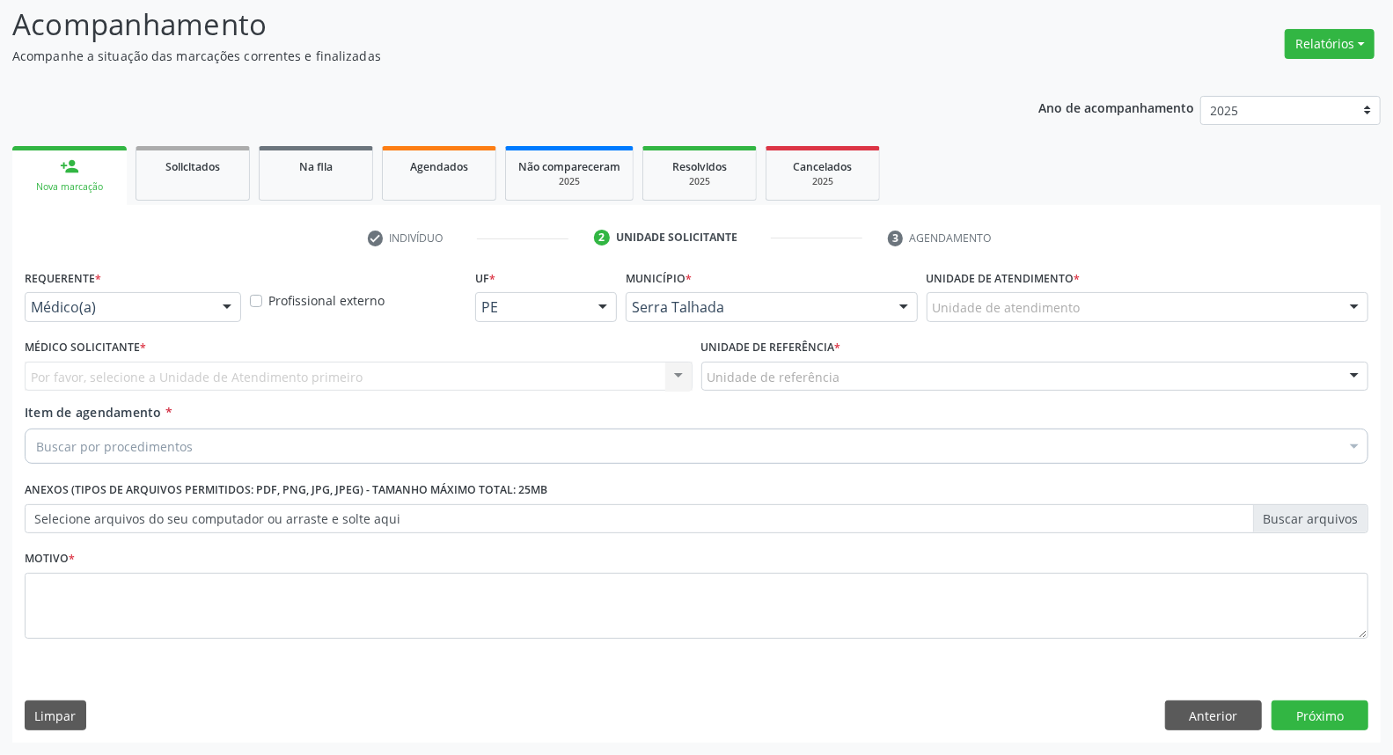
scroll to position [116, 0]
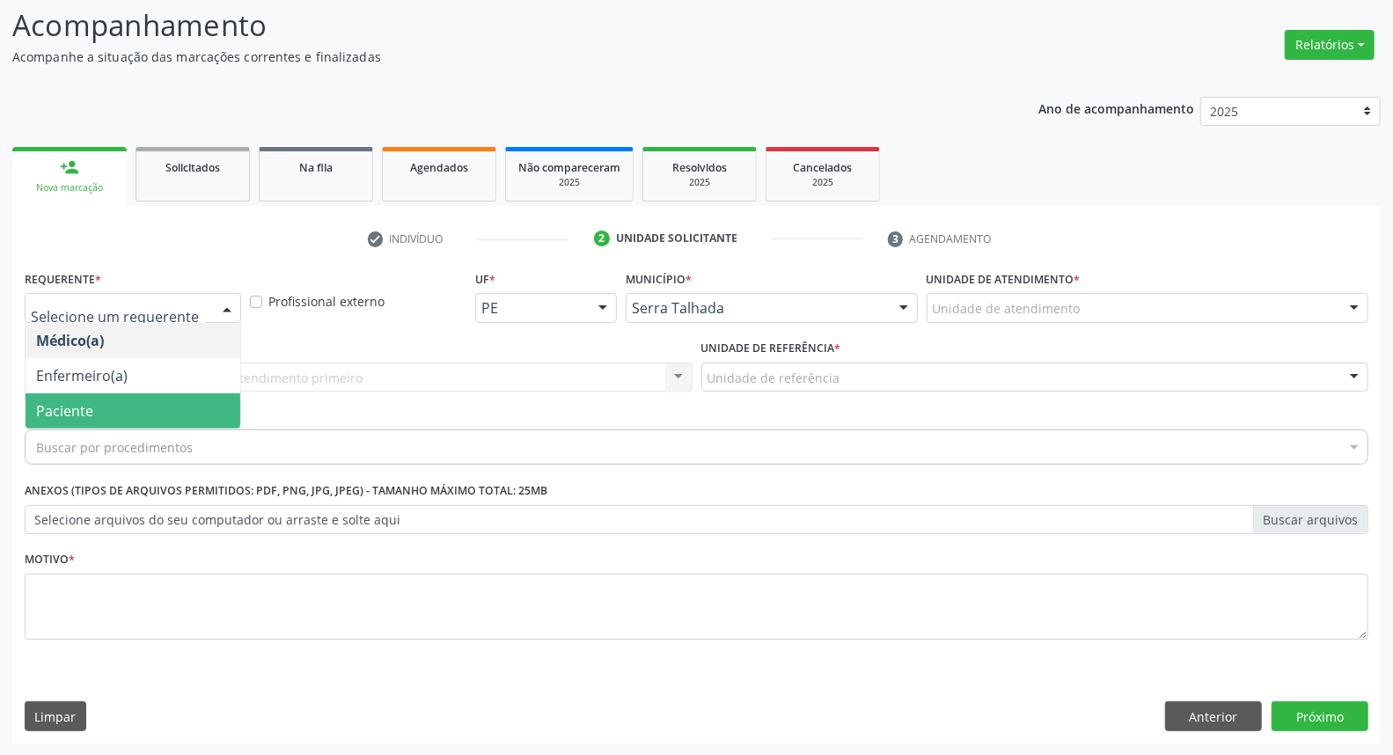
click at [141, 410] on span "Paciente" at bounding box center [133, 410] width 215 height 35
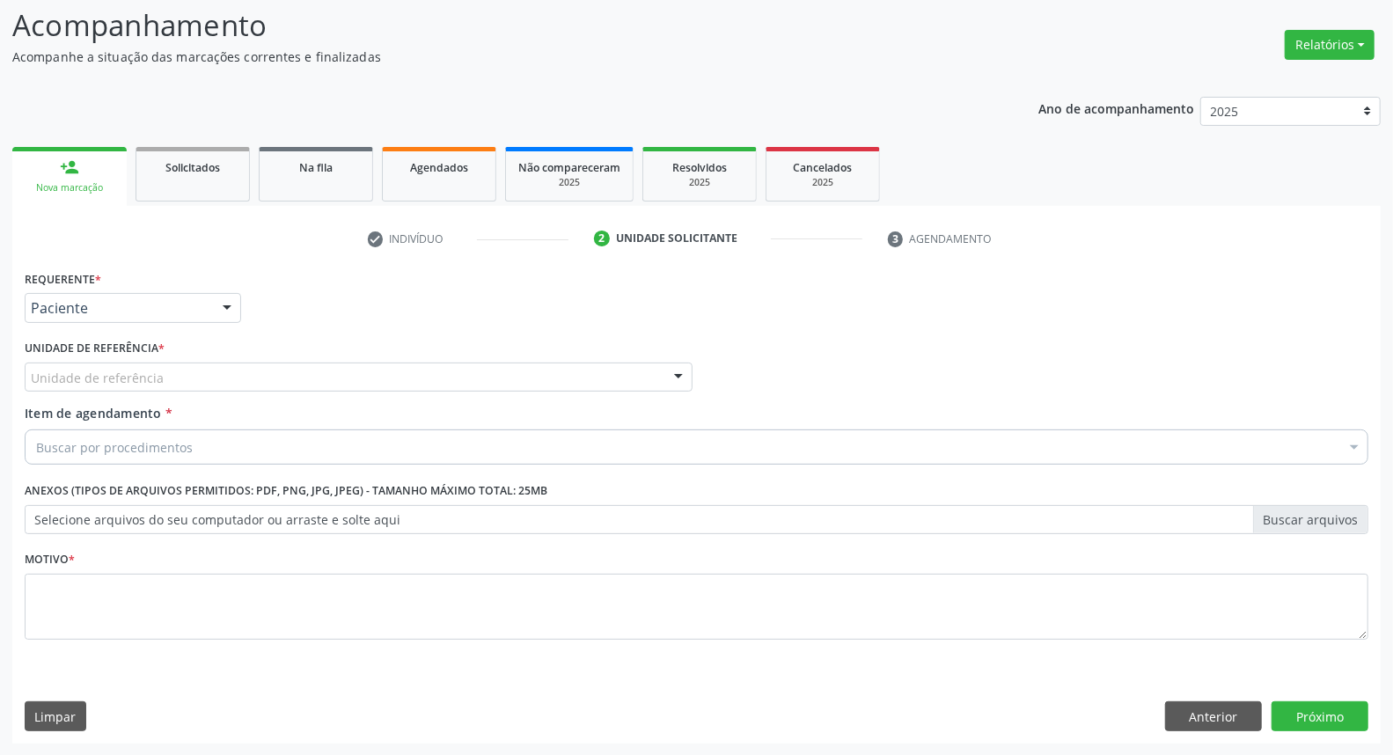
click at [172, 383] on div "Unidade de referência" at bounding box center [359, 377] width 668 height 30
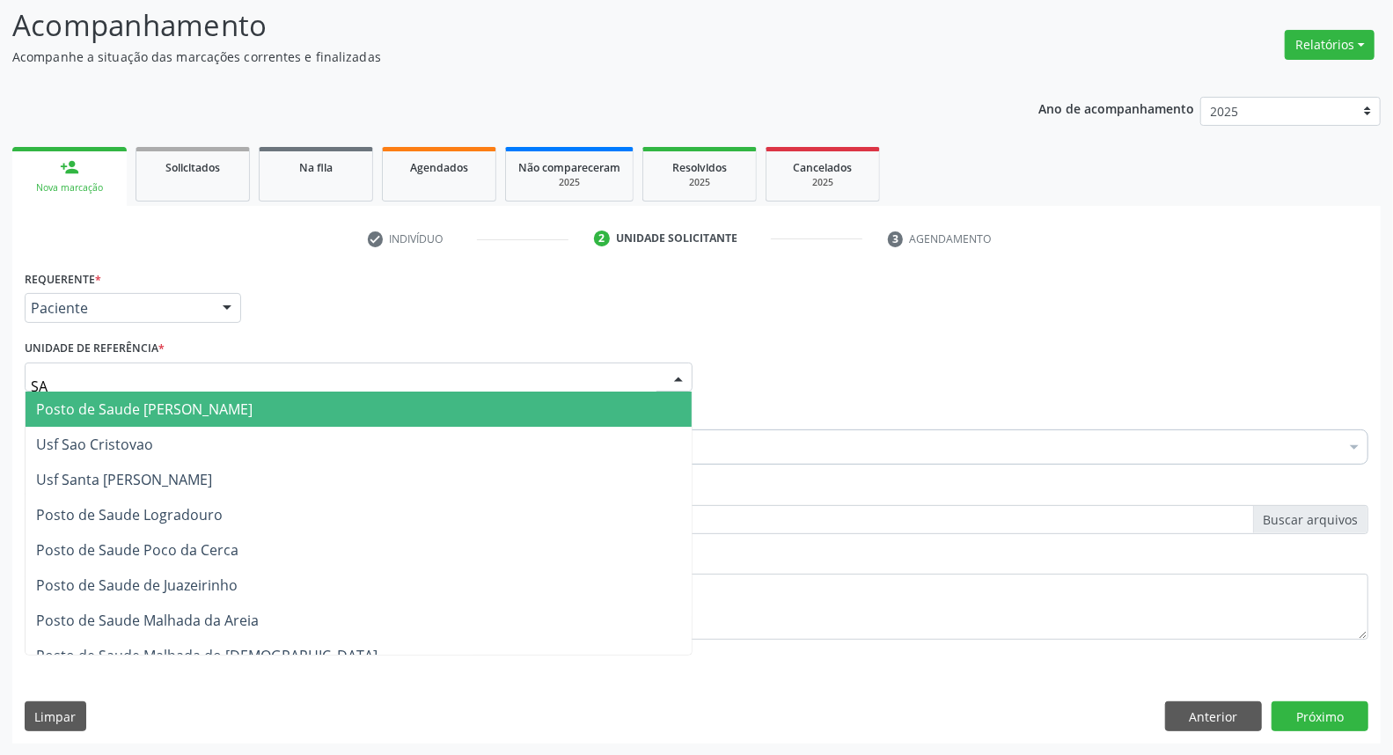
type input "SAO"
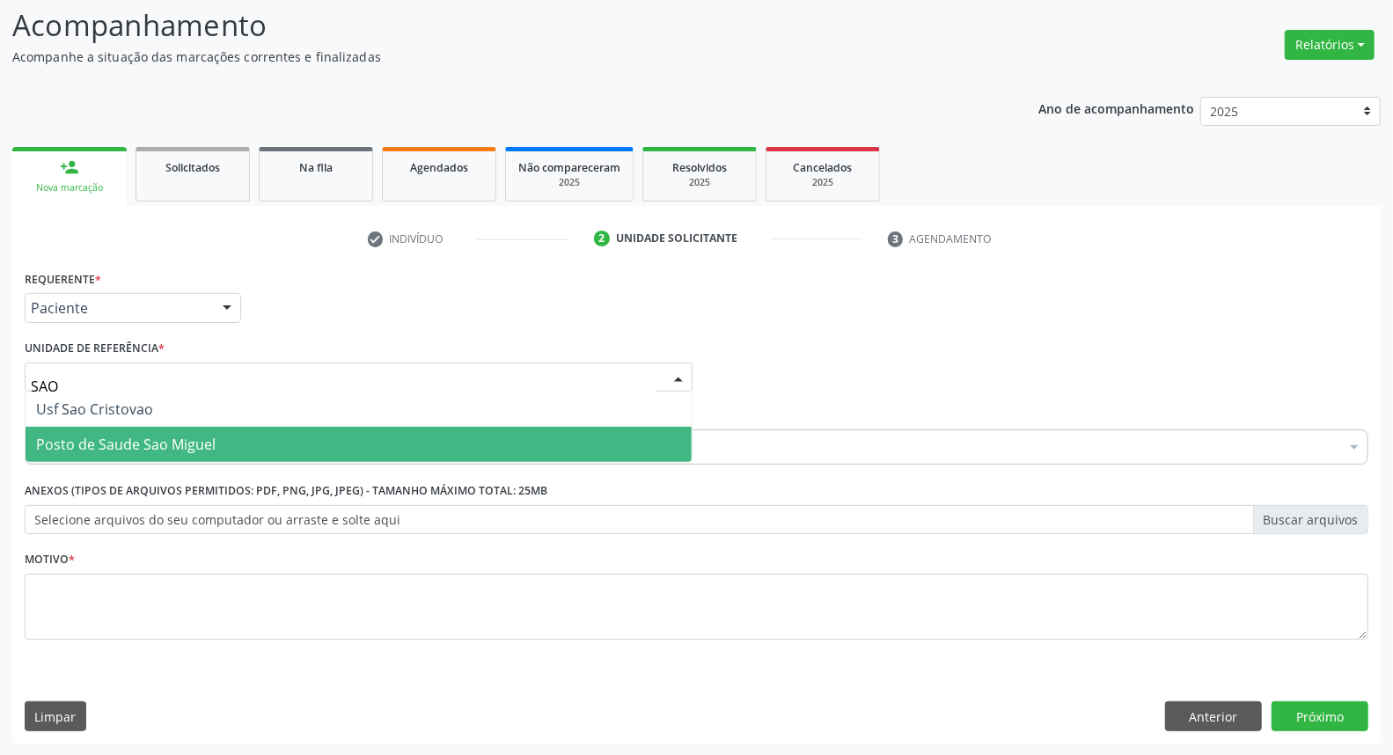
click at [121, 436] on span "Posto de Saude Sao Miguel" at bounding box center [125, 444] width 179 height 19
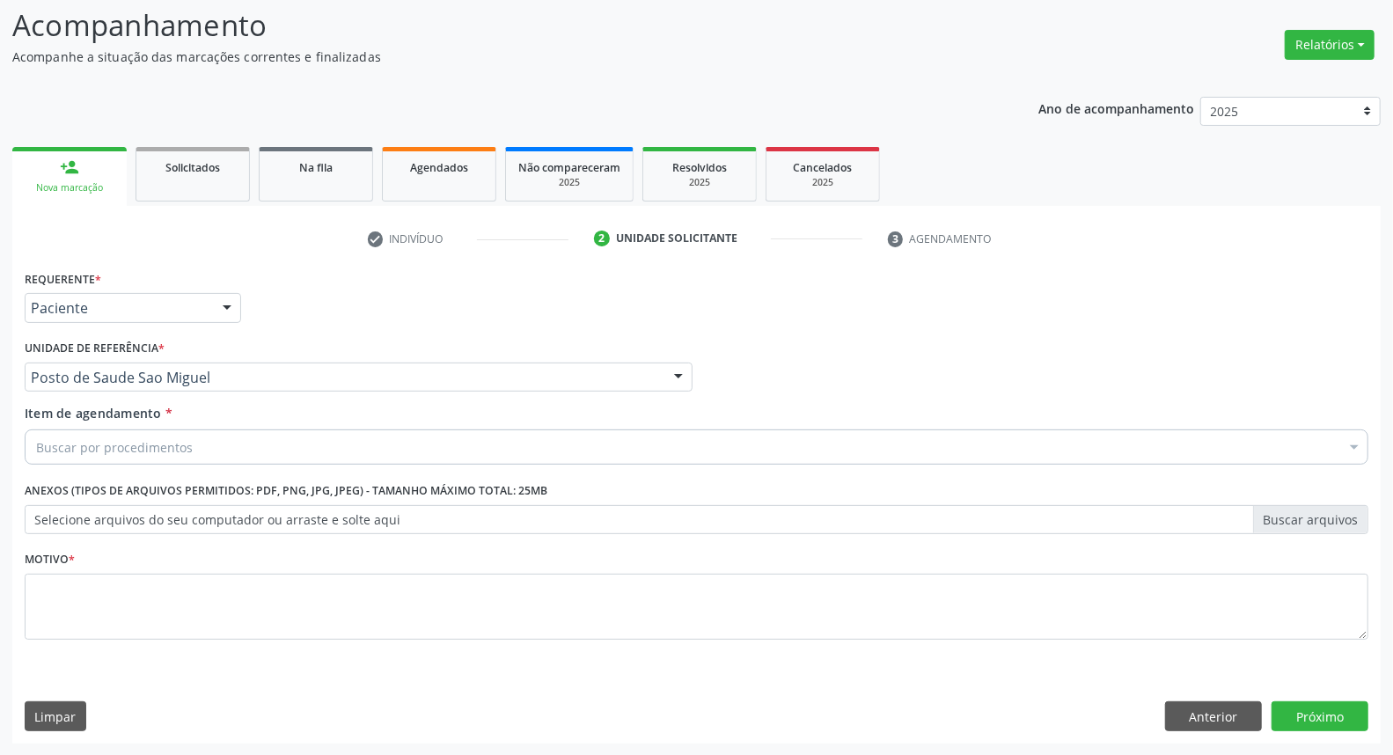
click at [119, 456] on div "Buscar por procedimentos" at bounding box center [696, 446] width 1343 height 35
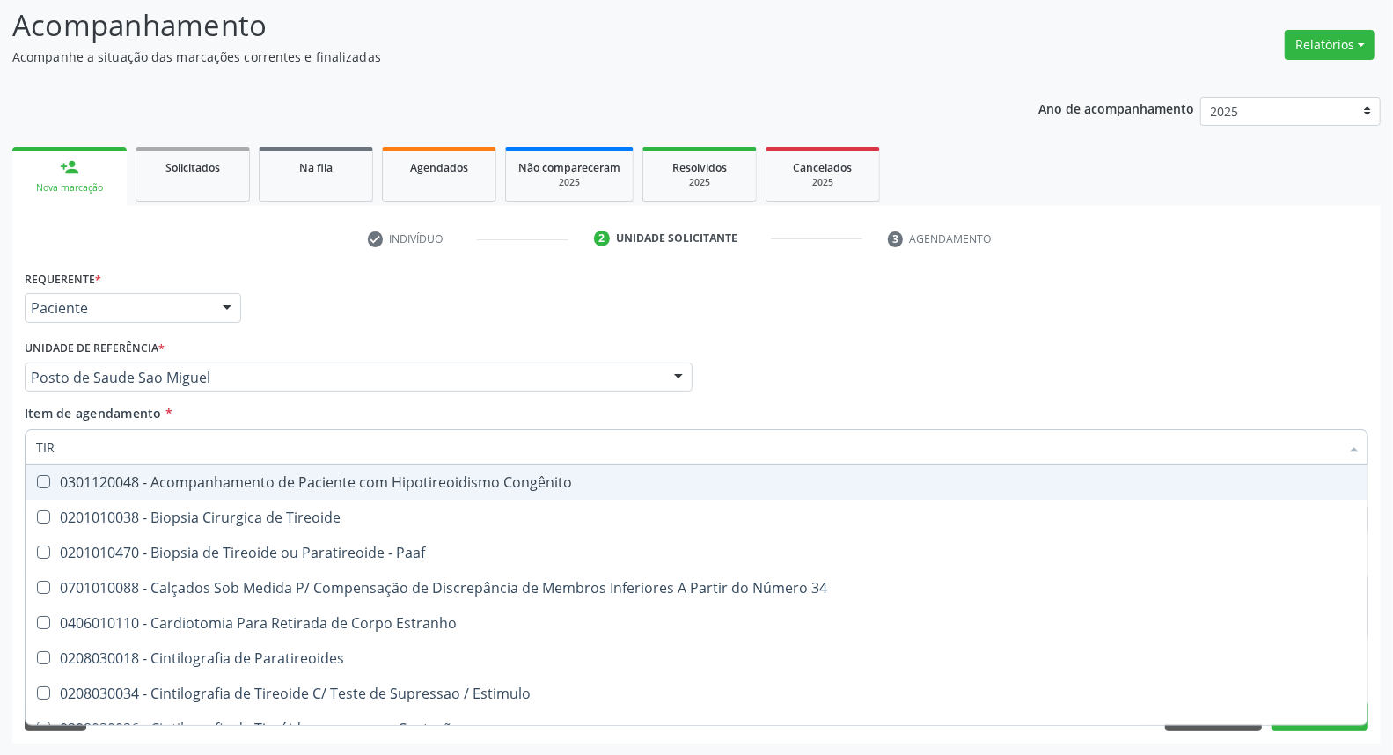
type input "TIRE"
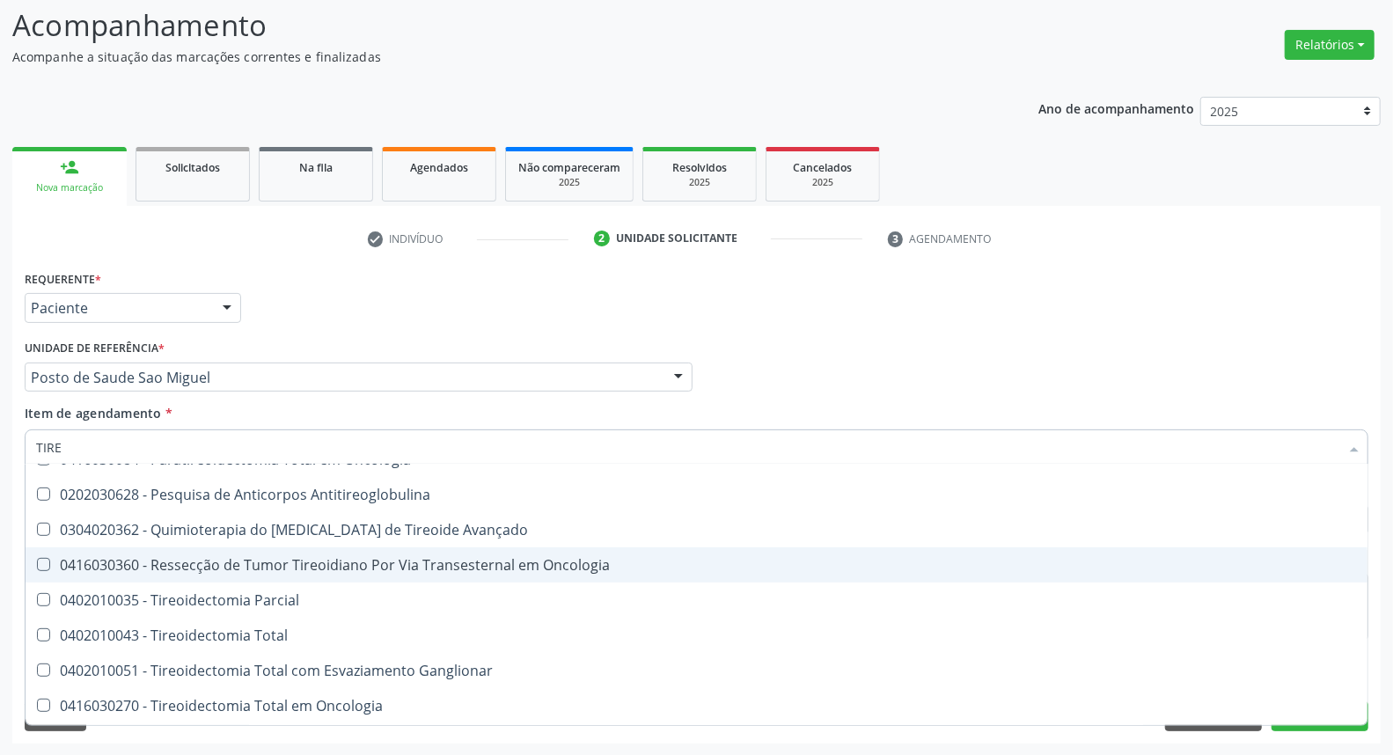
scroll to position [795, 0]
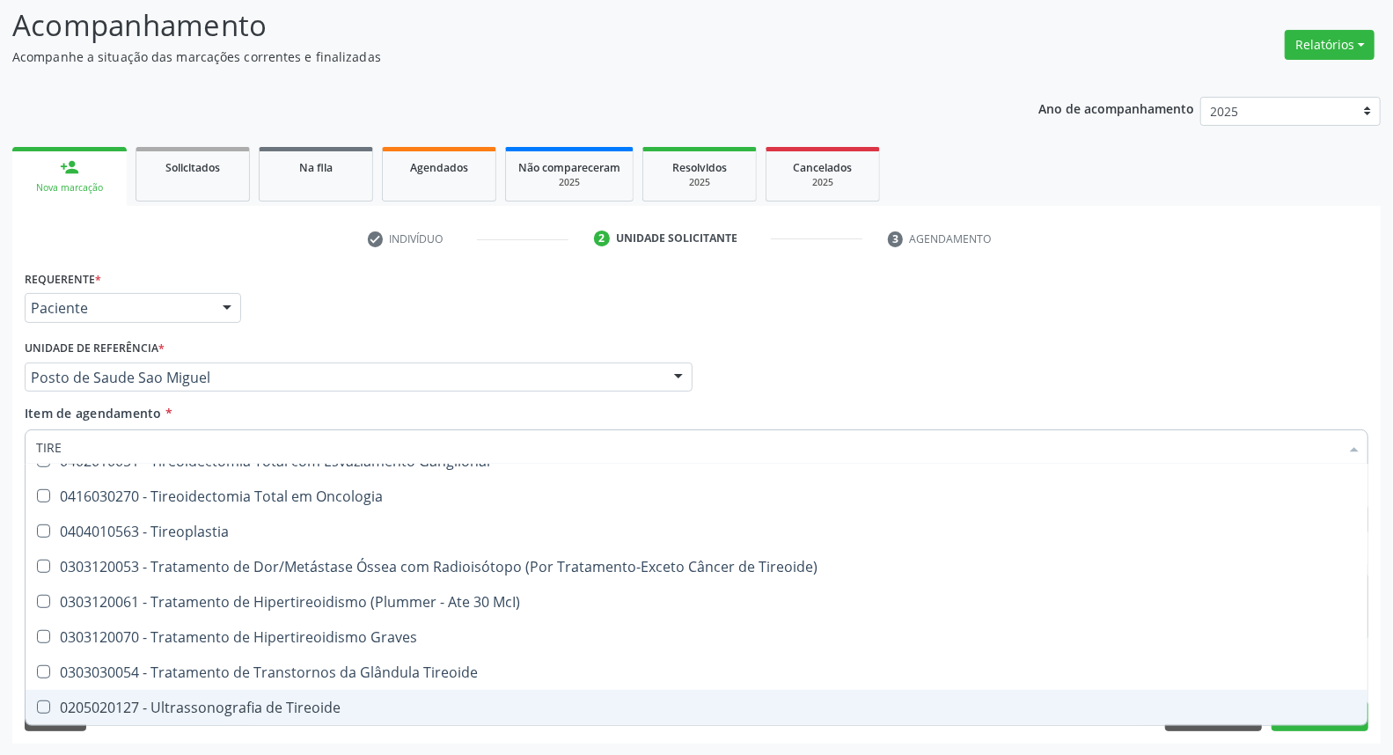
click at [128, 711] on div "0205020127 - Ultrassonografia de Tireoide" at bounding box center [696, 707] width 1321 height 14
checkbox Tireoide "true"
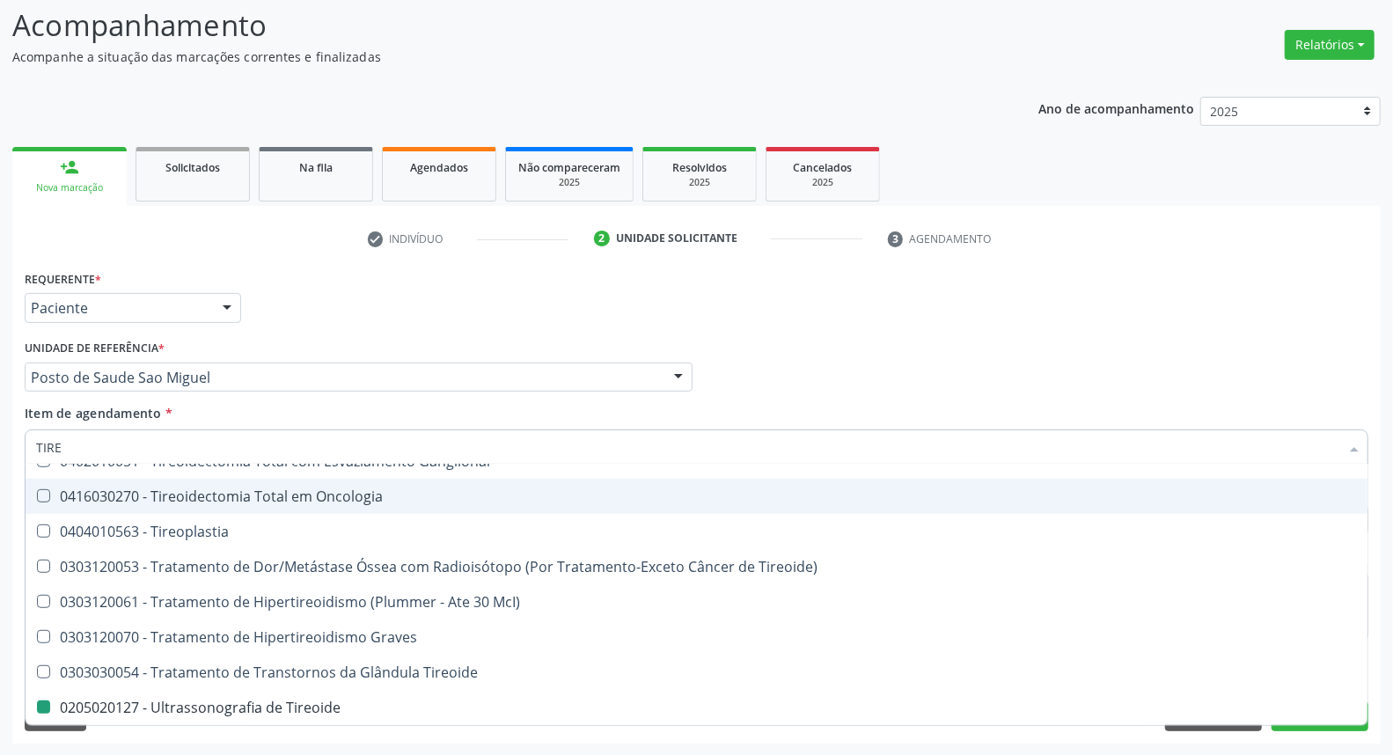
click at [1343, 304] on div "Requerente * Paciente Médico(a) Enfermeiro(a) Paciente Nenhum resultado encontr…" at bounding box center [696, 300] width 1352 height 69
checkbox Tireoide "true"
checkbox Tireoide "false"
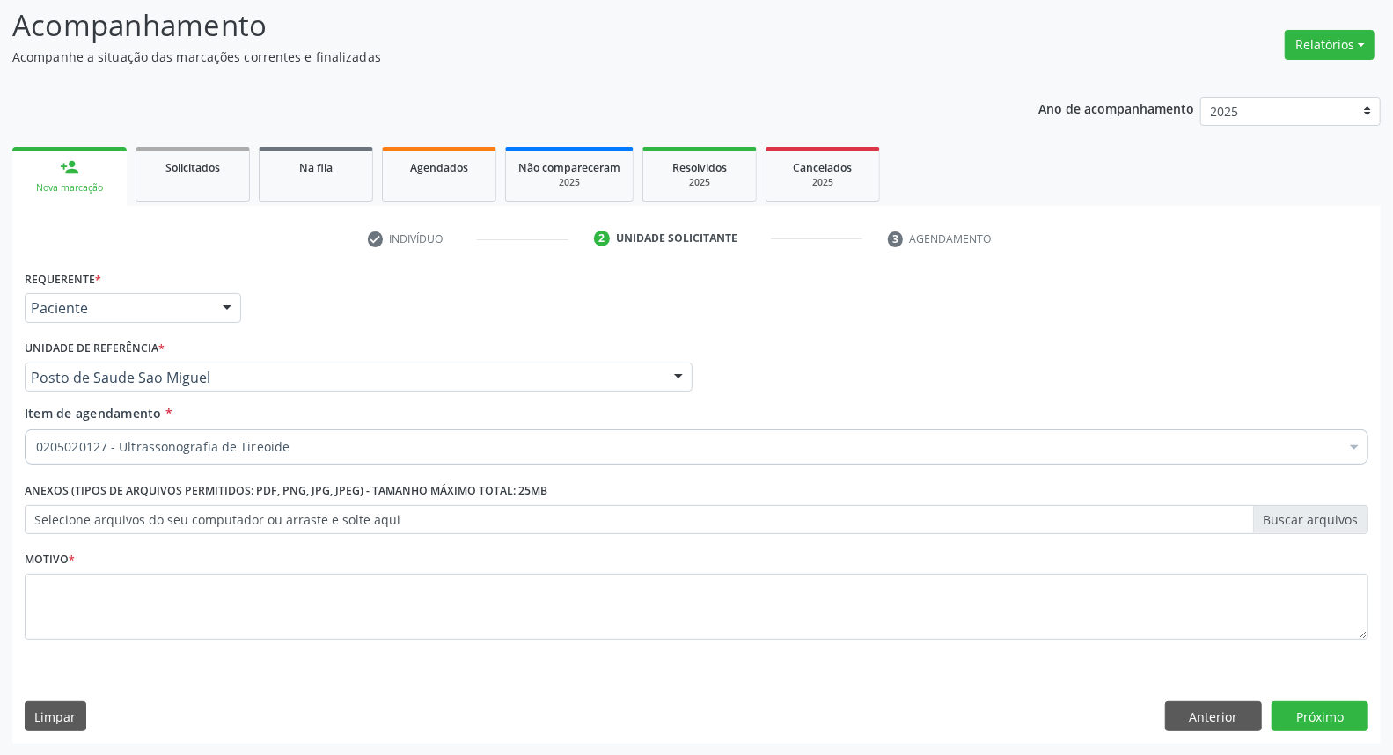
scroll to position [0, 0]
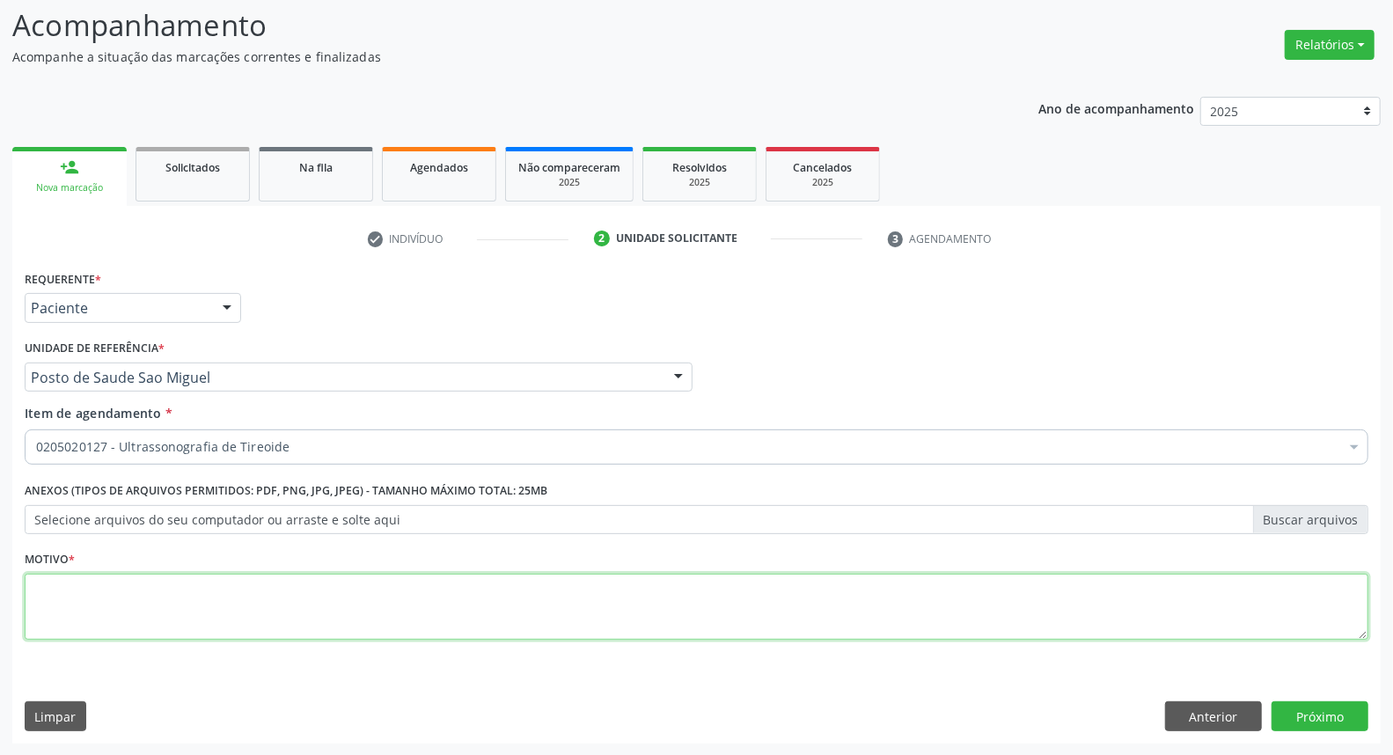
click at [172, 582] on textarea at bounding box center [696, 607] width 1343 height 67
type textarea "*"
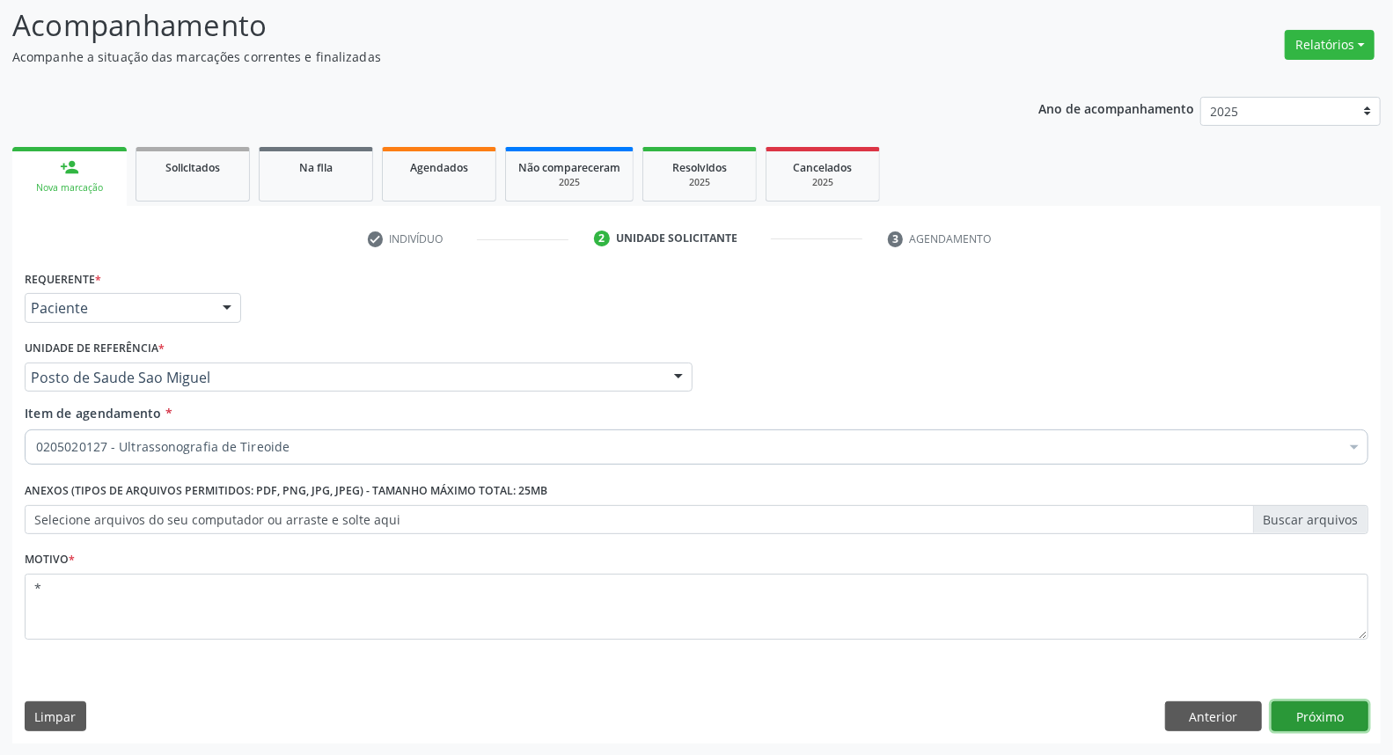
click at [1281, 723] on button "Próximo" at bounding box center [1319, 716] width 97 height 30
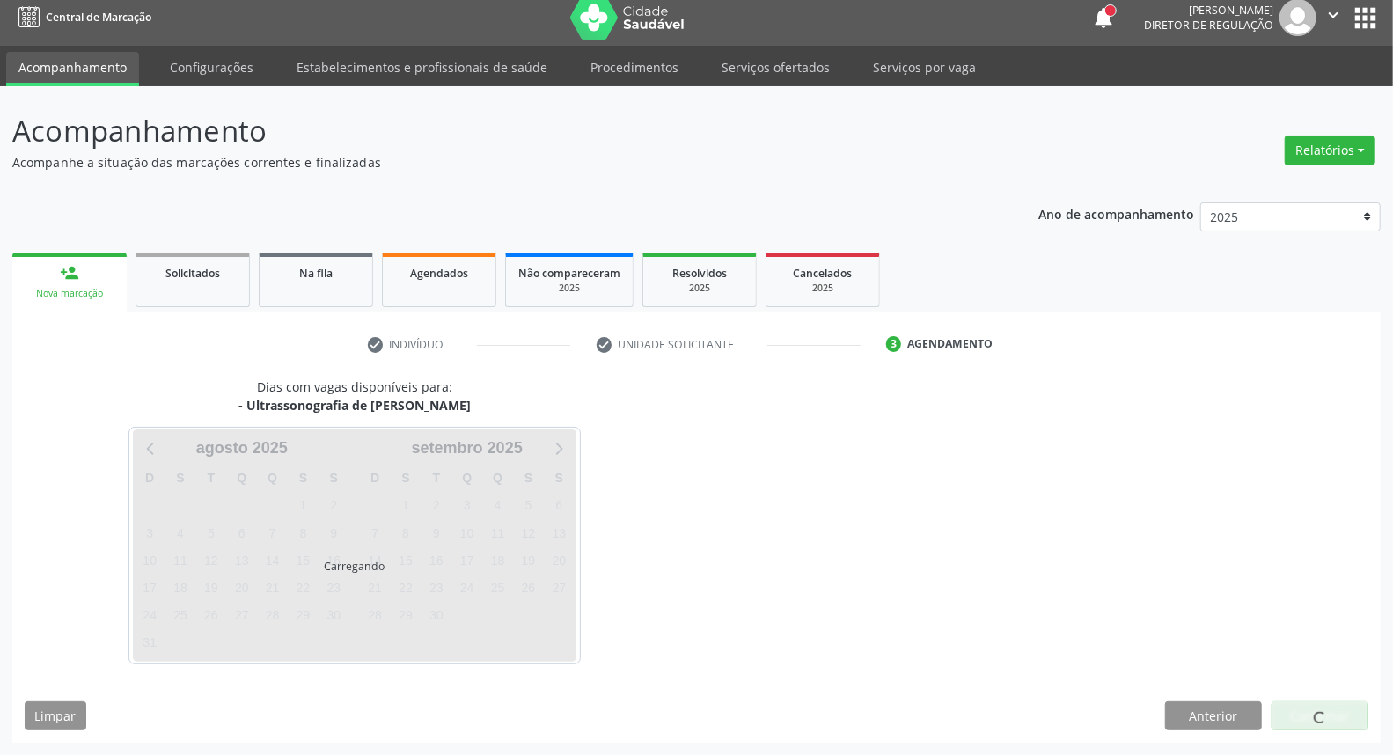
scroll to position [10, 0]
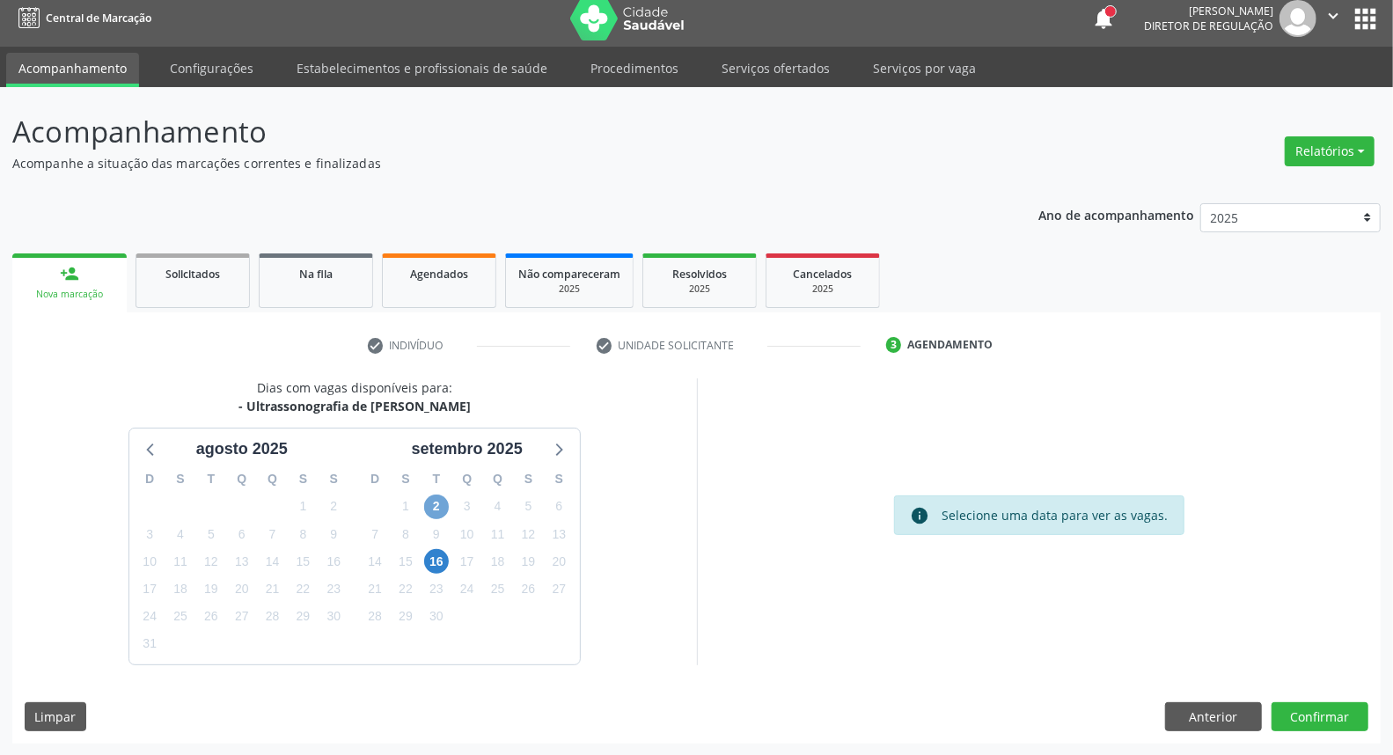
click at [440, 506] on span "2" at bounding box center [436, 506] width 25 height 25
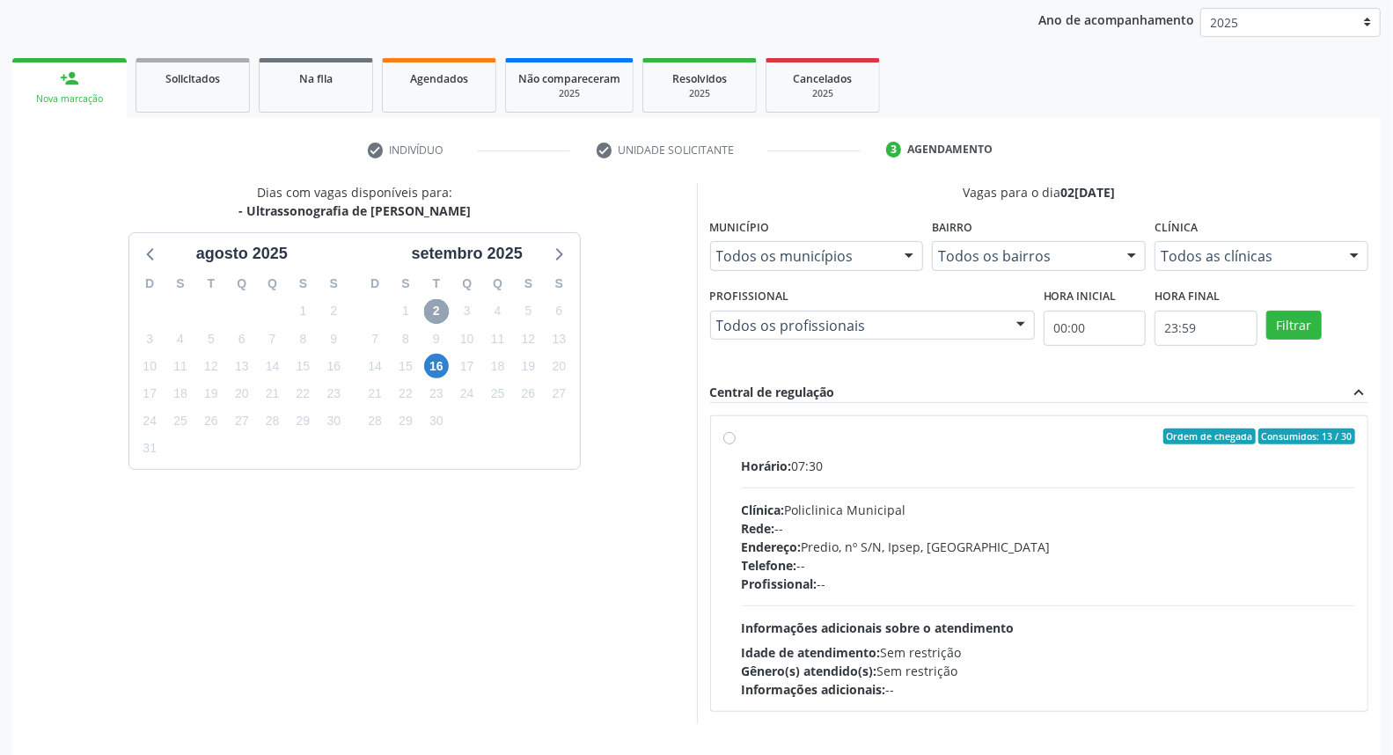
scroll to position [264, 0]
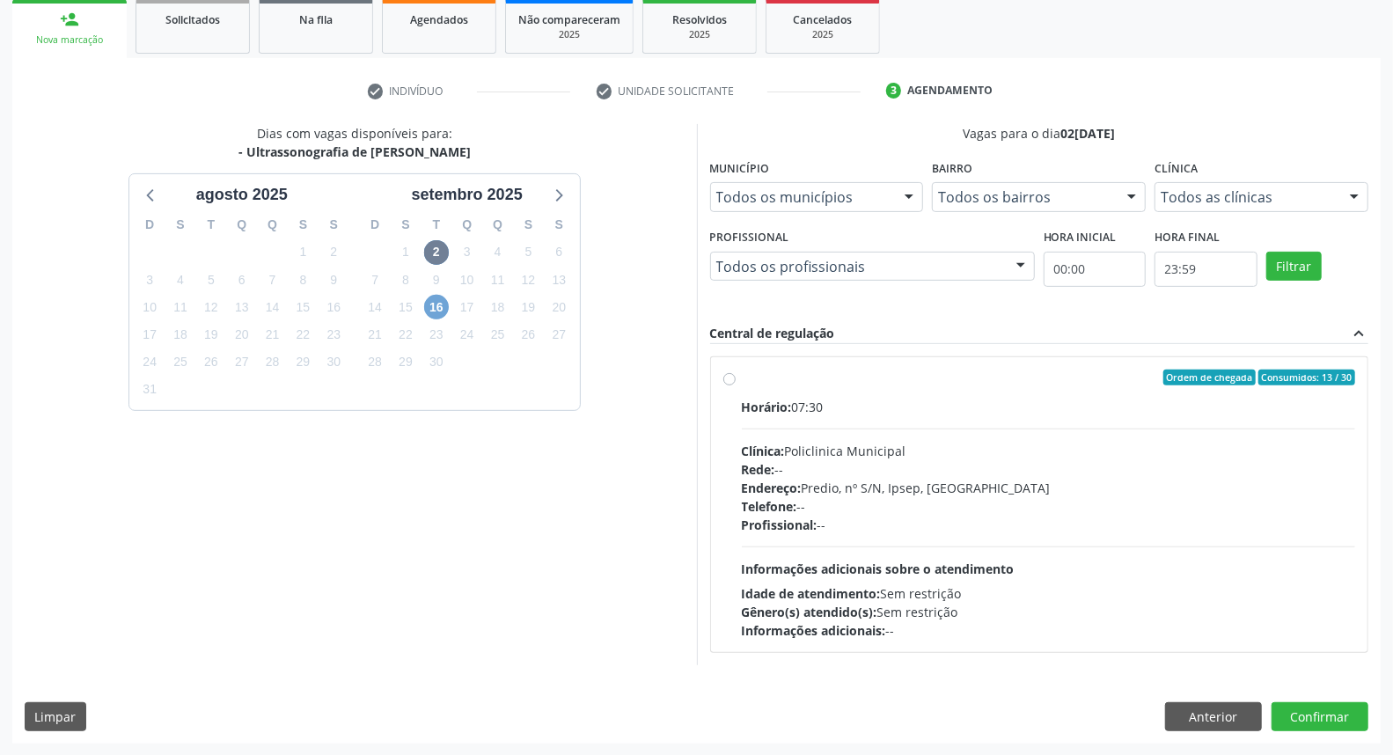
click at [440, 305] on span "16" at bounding box center [436, 307] width 25 height 25
click at [434, 259] on span "2" at bounding box center [436, 252] width 25 height 25
